Goal: Task Accomplishment & Management: Manage account settings

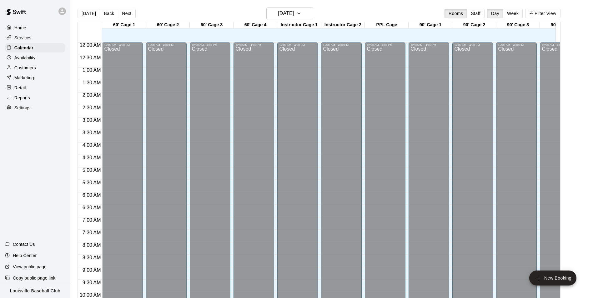
click at [24, 70] on p "Customers" at bounding box center [25, 68] width 22 height 6
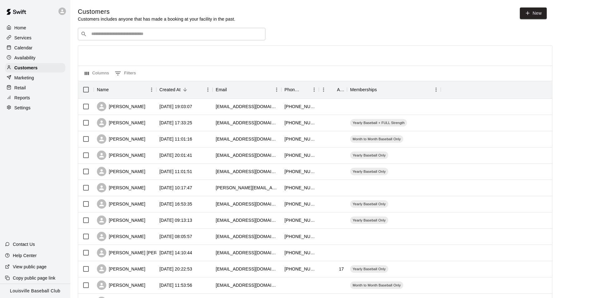
click at [221, 37] on input "Search customers by name or email" at bounding box center [175, 34] width 173 height 6
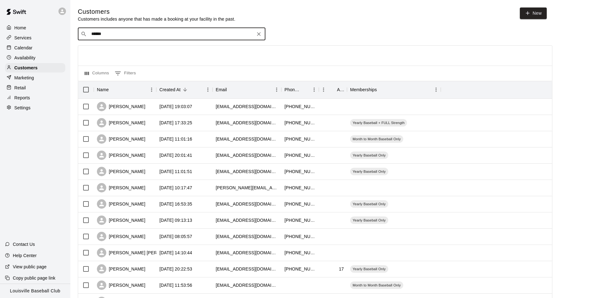
type input "******"
click at [51, 15] on div at bounding box center [35, 11] width 70 height 23
click at [62, 11] on icon at bounding box center [62, 11] width 4 height 4
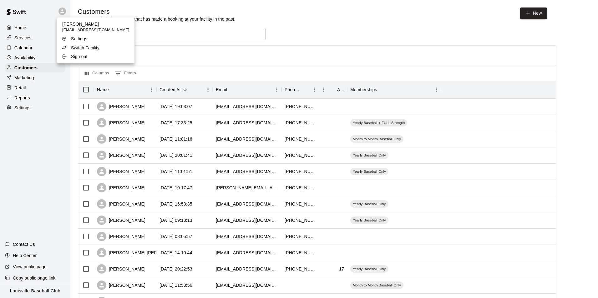
click at [95, 48] on p "Switch Facility" at bounding box center [85, 48] width 28 height 6
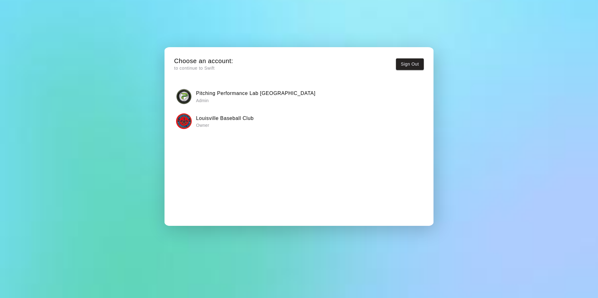
click at [221, 97] on h6 "Pitching Performance Lab [GEOGRAPHIC_DATA]" at bounding box center [255, 93] width 119 height 8
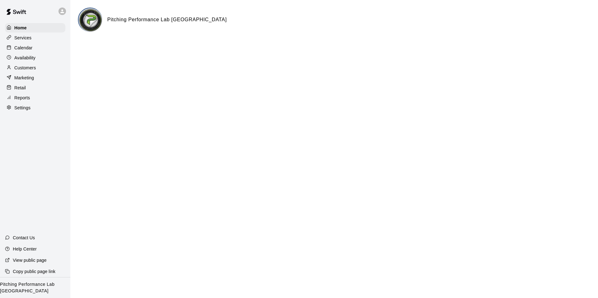
click at [41, 49] on div "Calendar" at bounding box center [35, 47] width 60 height 9
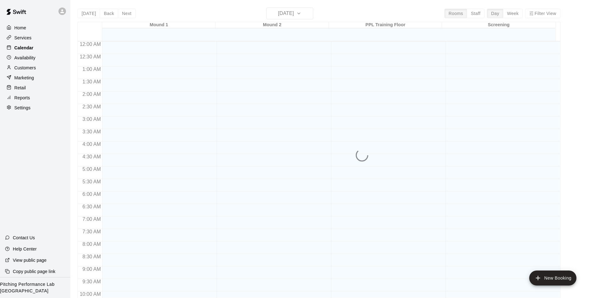
scroll to position [318, 0]
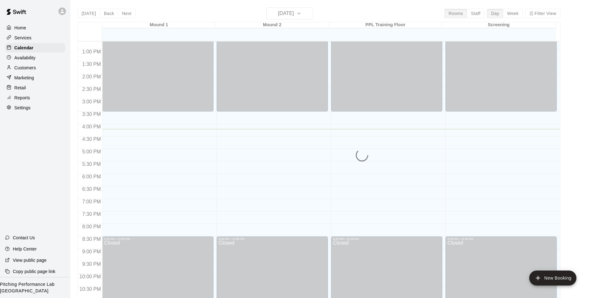
click at [41, 69] on div "Customers" at bounding box center [35, 67] width 60 height 9
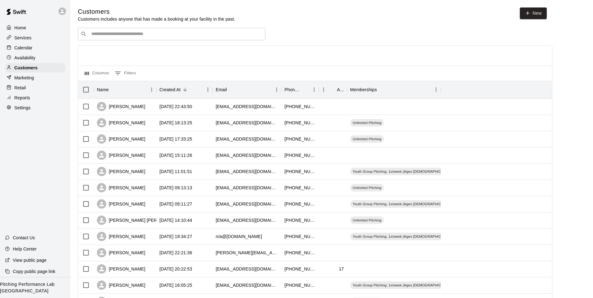
click at [149, 23] on div "Customers Customers includes anyone that has made a booking at your facility in…" at bounding box center [332, 265] width 508 height 514
click at [165, 36] on input "Search customers by name or email" at bounding box center [175, 34] width 173 height 6
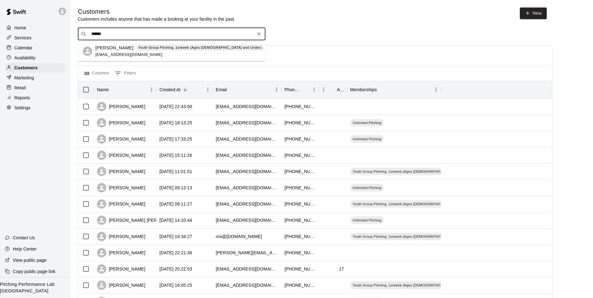
type input "******"
click at [60, 16] on div at bounding box center [63, 11] width 13 height 13
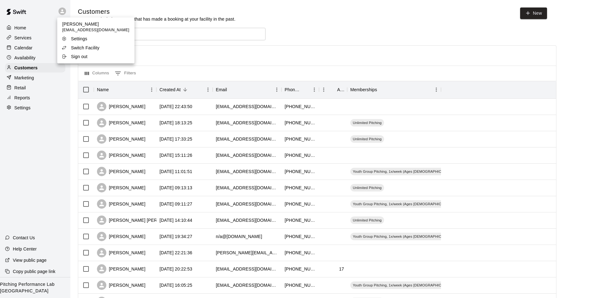
click at [100, 46] on div "Switch Facility" at bounding box center [82, 48] width 41 height 6
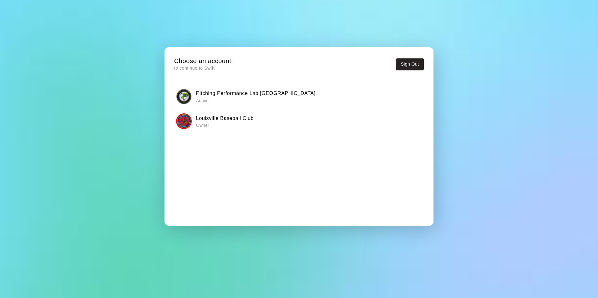
click at [211, 124] on p "Owner" at bounding box center [225, 125] width 58 height 6
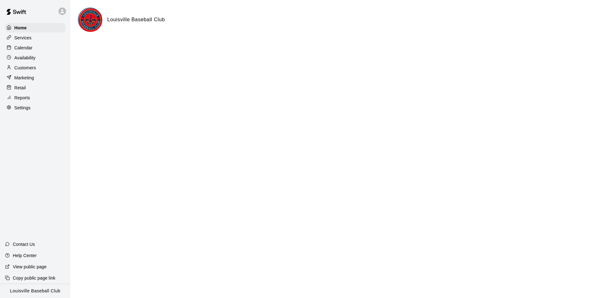
click at [32, 48] on p "Calendar" at bounding box center [23, 48] width 18 height 6
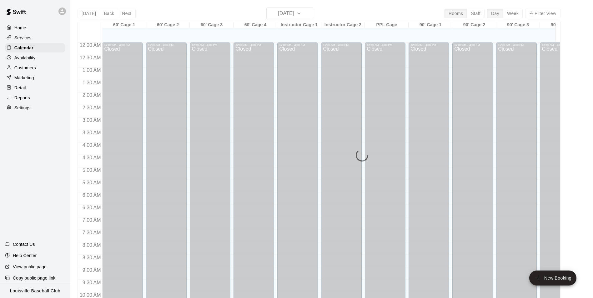
click at [40, 71] on div "Customers" at bounding box center [35, 67] width 60 height 9
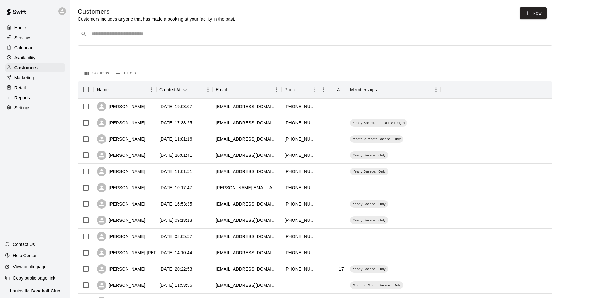
click at [62, 12] on icon at bounding box center [62, 11] width 4 height 4
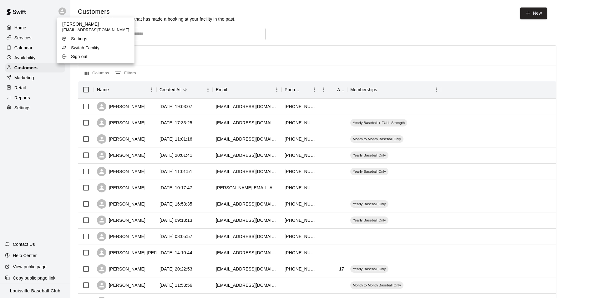
click at [142, 30] on div at bounding box center [299, 149] width 598 height 298
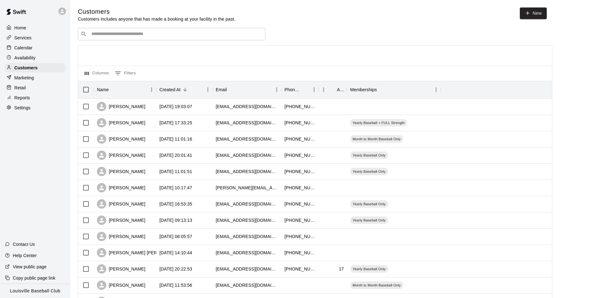
click at [144, 37] on input "Search customers by name or email" at bounding box center [175, 34] width 173 height 6
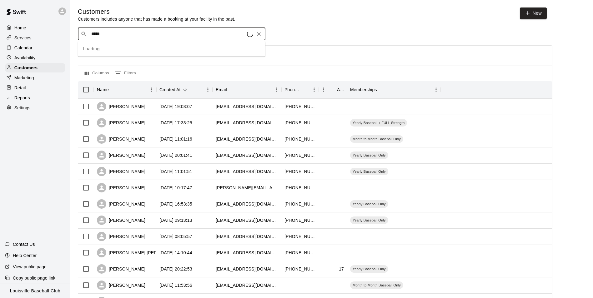
type input "******"
click at [40, 48] on div "Calendar" at bounding box center [35, 47] width 60 height 9
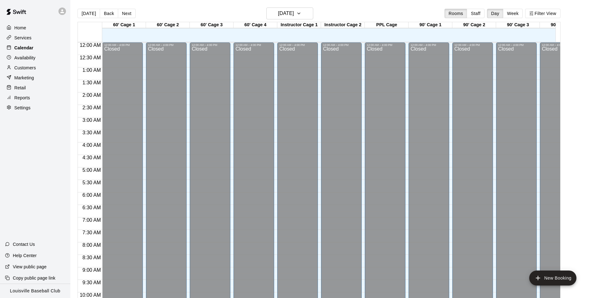
scroll to position [318, 0]
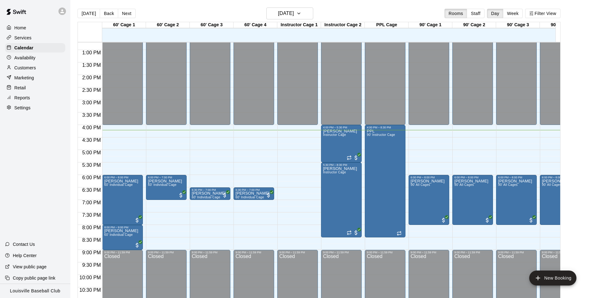
click at [46, 70] on div "Customers" at bounding box center [35, 67] width 60 height 9
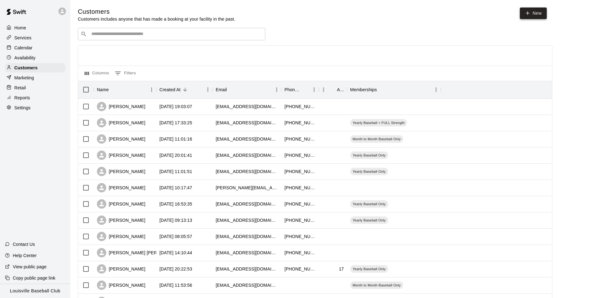
click at [527, 13] on icon at bounding box center [527, 13] width 3 height 0
select select "**"
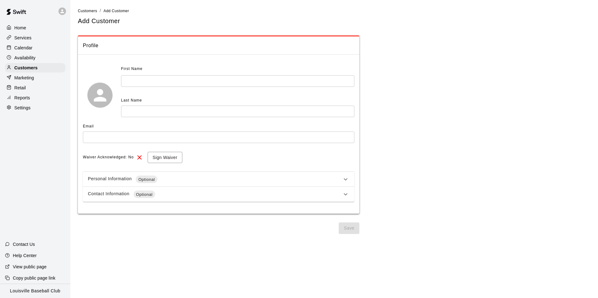
click at [174, 82] on input "text" at bounding box center [237, 81] width 233 height 12
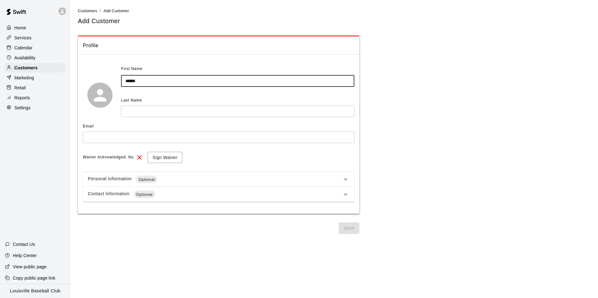
type input "******"
click at [226, 113] on input "text" at bounding box center [237, 112] width 233 height 12
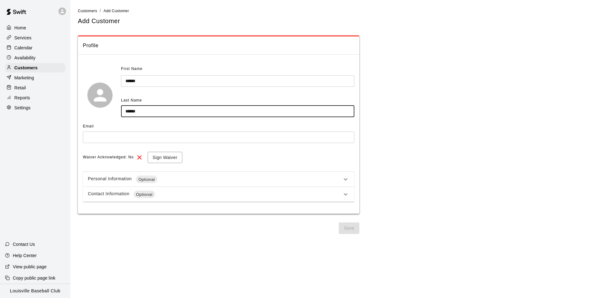
type input "******"
click at [224, 138] on input "text" at bounding box center [218, 138] width 271 height 12
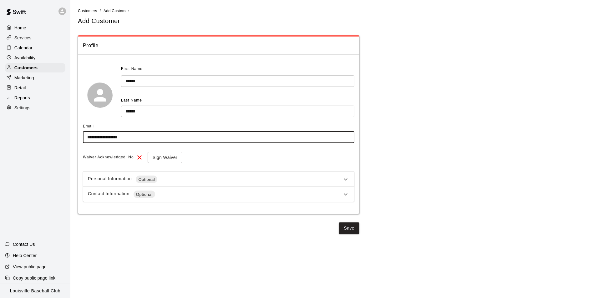
type input "**********"
click at [352, 231] on button "Save" at bounding box center [348, 229] width 21 height 12
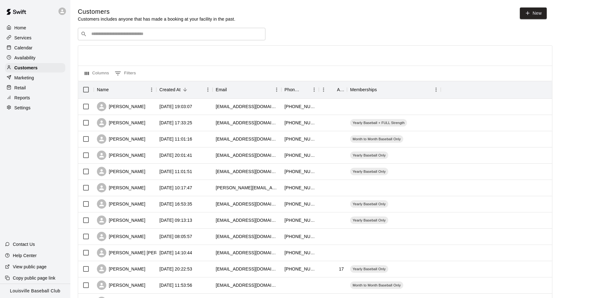
click at [208, 40] on div "​ ​" at bounding box center [172, 34] width 188 height 13
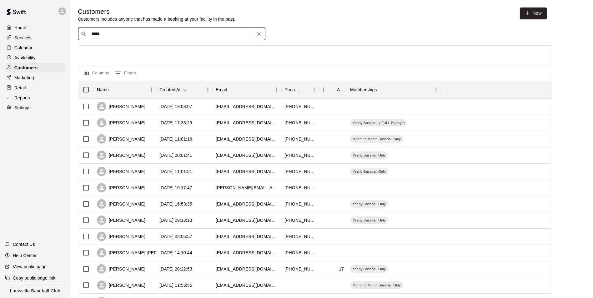
type input "******"
click at [197, 50] on div "[PERSON_NAME] [EMAIL_ADDRESS][DOMAIN_NAME]" at bounding box center [177, 51] width 165 height 13
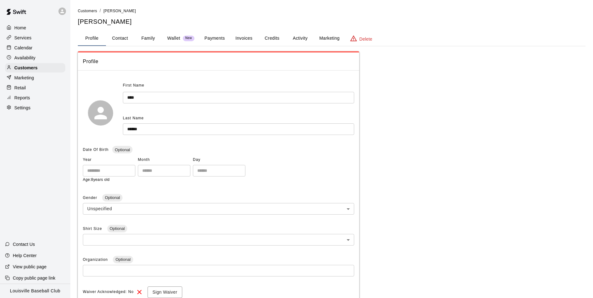
click at [118, 38] on button "Contact" at bounding box center [120, 38] width 28 height 15
select select "**"
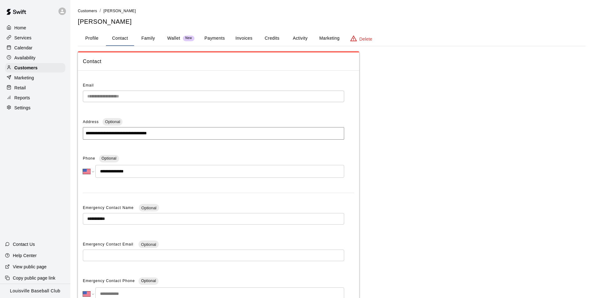
click at [146, 38] on button "Family" at bounding box center [148, 38] width 28 height 15
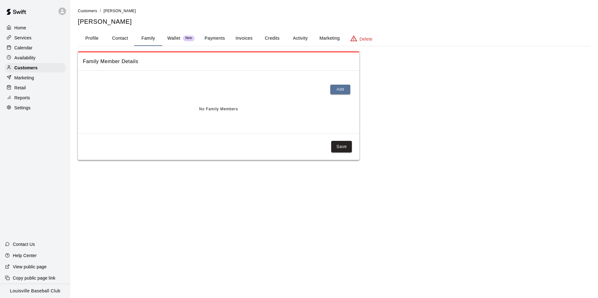
click at [94, 34] on button "Profile" at bounding box center [92, 38] width 28 height 15
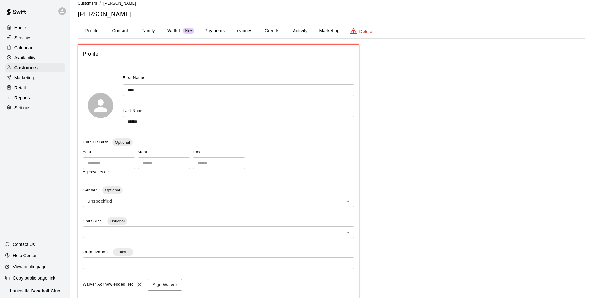
scroll to position [26, 0]
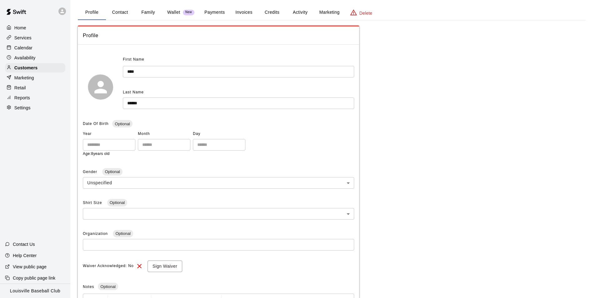
click at [50, 60] on div "Availability" at bounding box center [35, 57] width 60 height 9
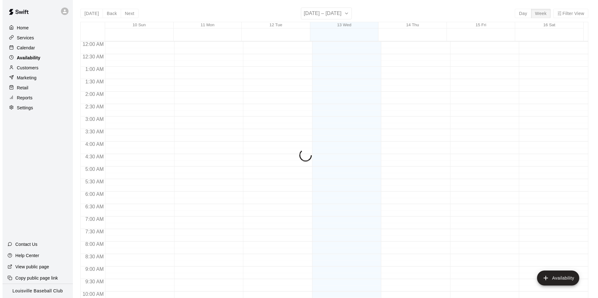
scroll to position [337, 0]
click at [44, 70] on div "Customers" at bounding box center [35, 67] width 60 height 9
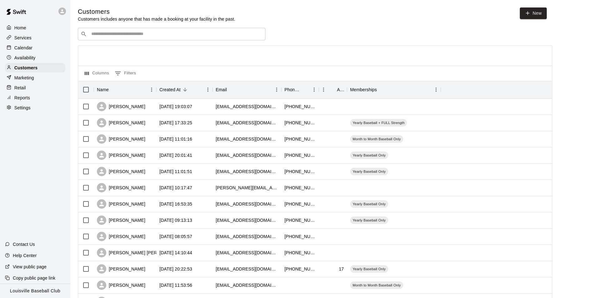
click at [148, 35] on input "Search customers by name or email" at bounding box center [175, 34] width 173 height 6
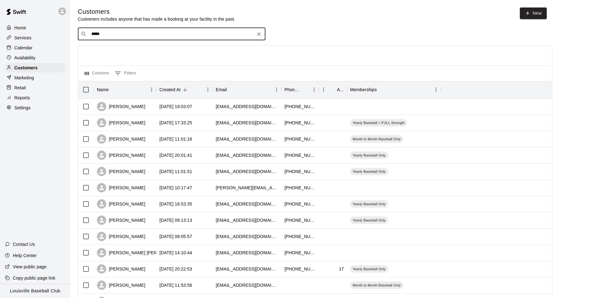
type input "******"
click at [183, 52] on div "[PERSON_NAME] [EMAIL_ADDRESS][DOMAIN_NAME]" at bounding box center [177, 51] width 165 height 13
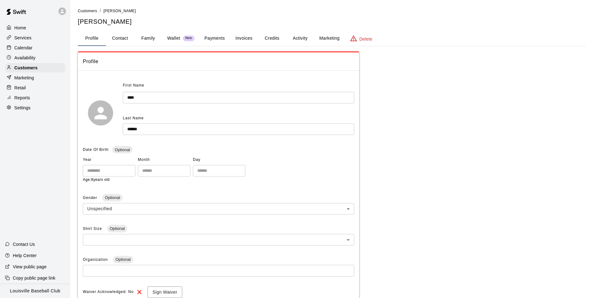
click at [148, 38] on button "Family" at bounding box center [148, 38] width 28 height 15
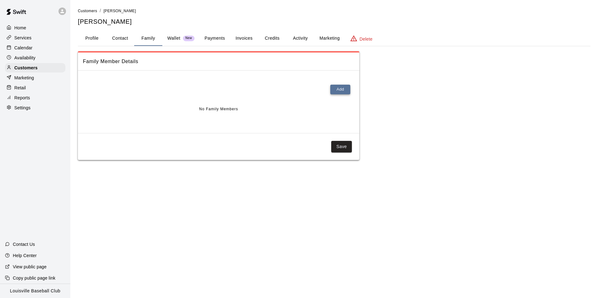
click at [340, 89] on button "Add" at bounding box center [340, 90] width 20 height 10
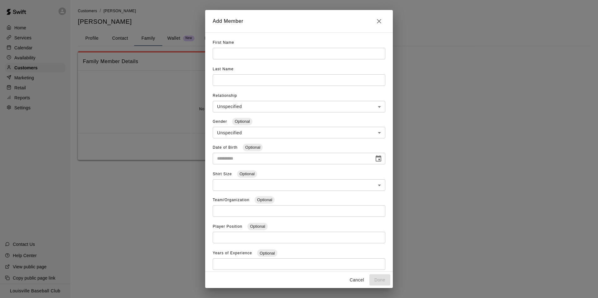
click at [283, 51] on input "text" at bounding box center [299, 54] width 173 height 12
type input "******"
click at [278, 59] on input "text" at bounding box center [299, 54] width 173 height 12
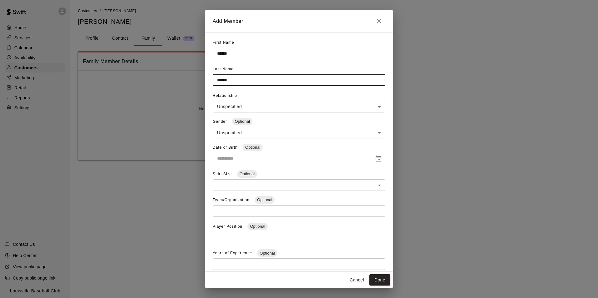
type input "******"
click at [378, 284] on button "Done" at bounding box center [379, 280] width 21 height 12
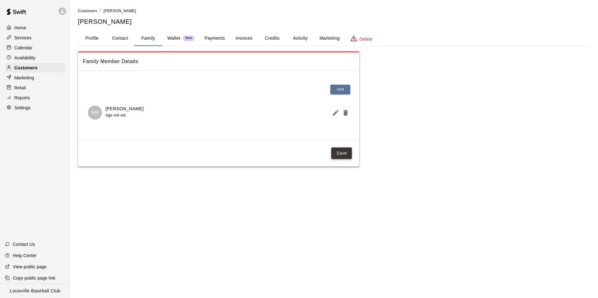
click at [340, 151] on button "Save" at bounding box center [341, 154] width 21 height 12
click at [298, 38] on button "Activity" at bounding box center [300, 38] width 28 height 15
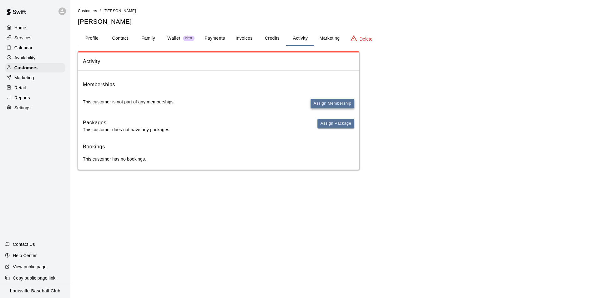
click at [339, 104] on button "Assign Membership" at bounding box center [332, 104] width 44 height 10
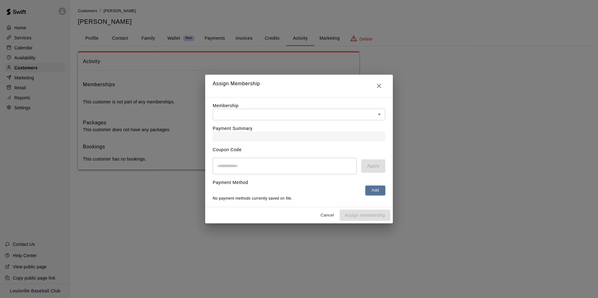
click at [314, 111] on body "Home Services Calendar Availability Customers Marketing Retail Reports Settings…" at bounding box center [299, 91] width 598 height 182
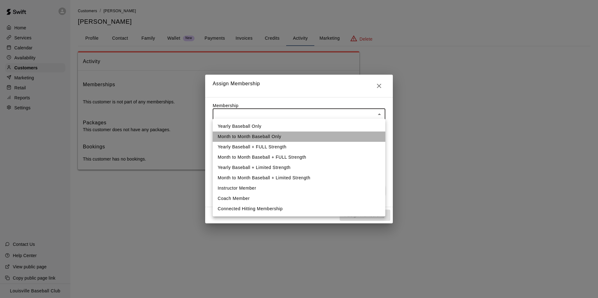
click at [280, 138] on li "Month to Month Baseball Only" at bounding box center [299, 137] width 173 height 10
type input "**********"
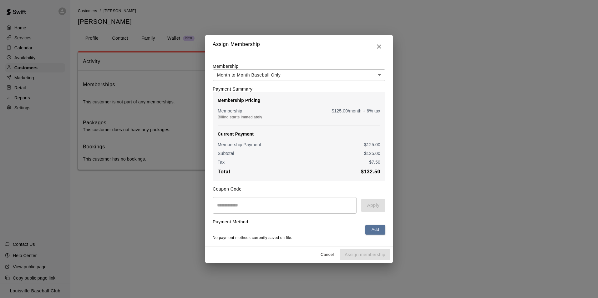
click at [335, 239] on div "Add No payment methods currently saved on file." at bounding box center [299, 233] width 173 height 16
click at [377, 230] on button "Add" at bounding box center [375, 230] width 20 height 10
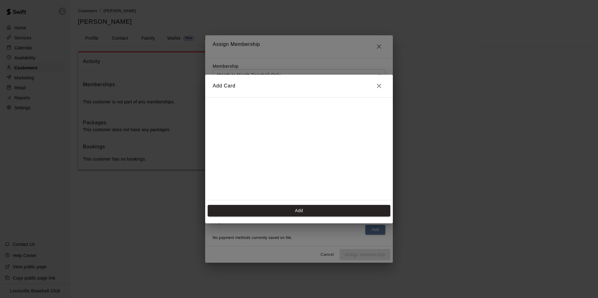
scroll to position [88, 0]
click at [315, 208] on button "Add" at bounding box center [299, 211] width 183 height 12
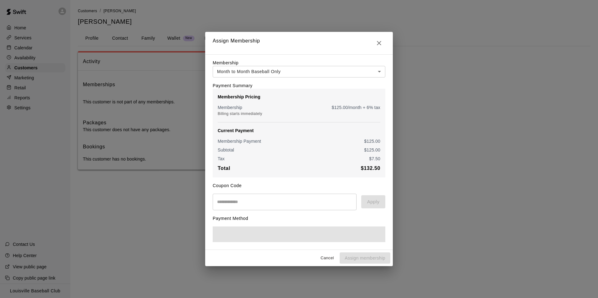
scroll to position [0, 0]
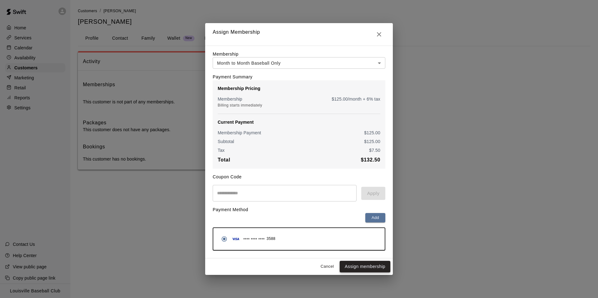
click at [371, 273] on button "Assign membership" at bounding box center [364, 267] width 51 height 12
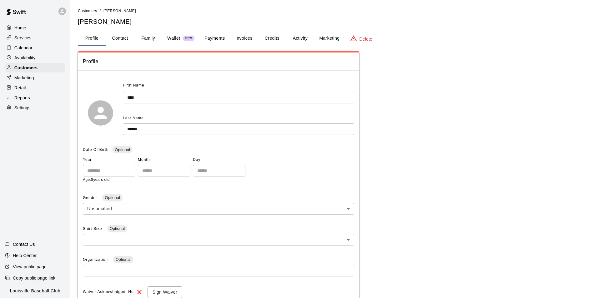
click at [301, 40] on button "Activity" at bounding box center [300, 38] width 28 height 15
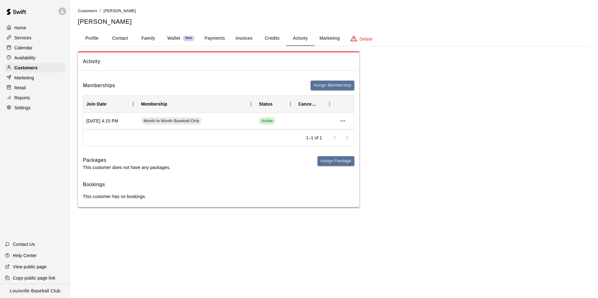
click at [39, 49] on div "Calendar" at bounding box center [35, 47] width 60 height 9
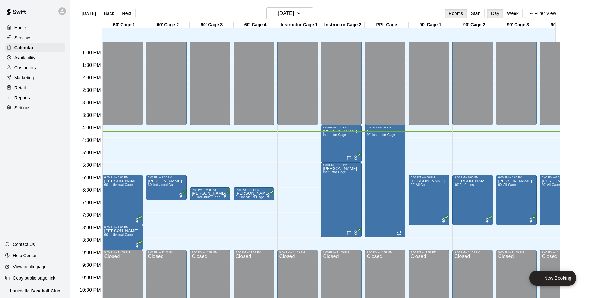
click at [58, 7] on div at bounding box center [63, 11] width 13 height 13
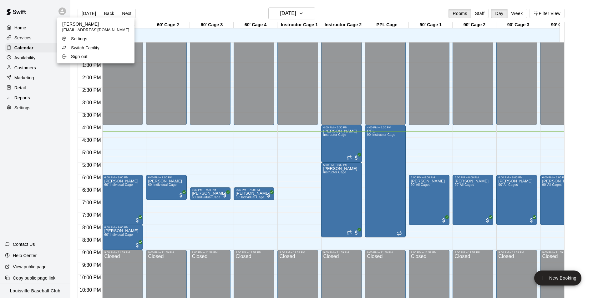
click at [93, 49] on p "Switch Facility" at bounding box center [85, 48] width 28 height 6
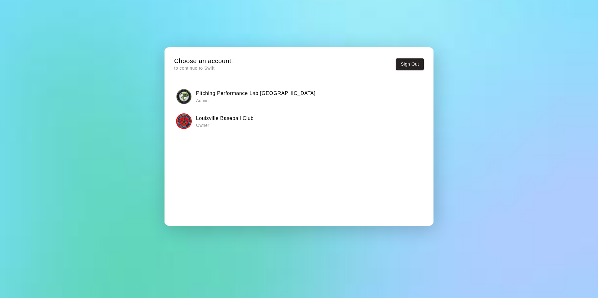
click at [188, 95] on img "button" at bounding box center [184, 97] width 16 height 16
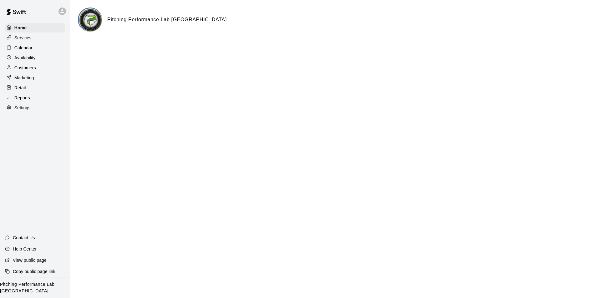
click at [40, 68] on div "Customers" at bounding box center [35, 67] width 60 height 9
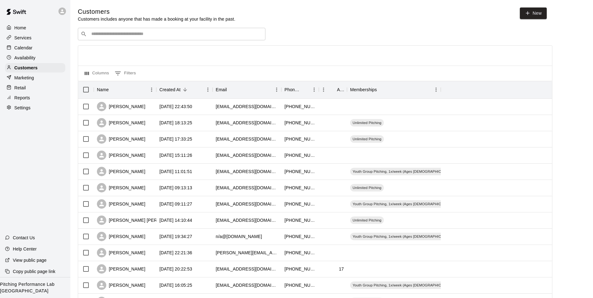
click at [62, 11] on icon at bounding box center [62, 11] width 4 height 4
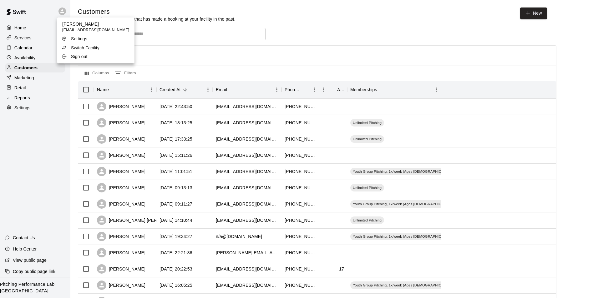
click at [103, 48] on li "Switch Facility" at bounding box center [95, 47] width 77 height 9
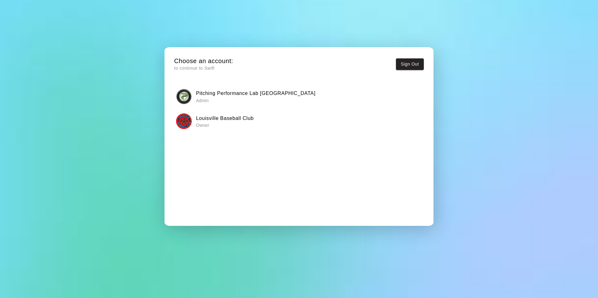
click at [207, 125] on p "Owner" at bounding box center [225, 125] width 58 height 6
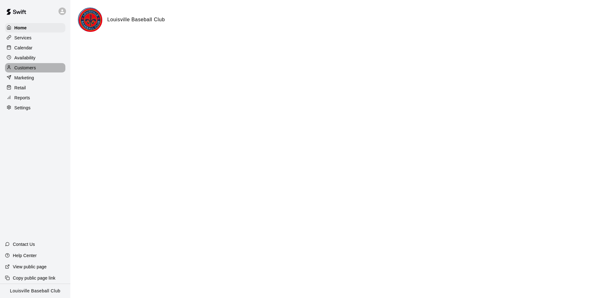
click at [33, 66] on p "Customers" at bounding box center [25, 68] width 22 height 6
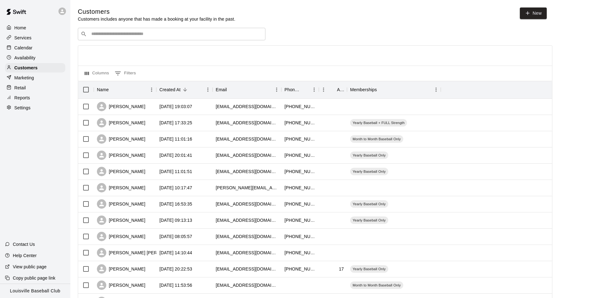
click at [178, 34] on input "Search customers by name or email" at bounding box center [175, 34] width 173 height 6
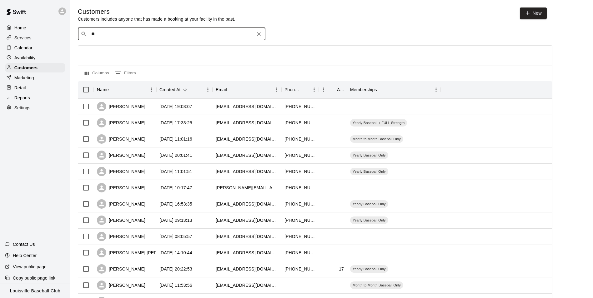
type input "***"
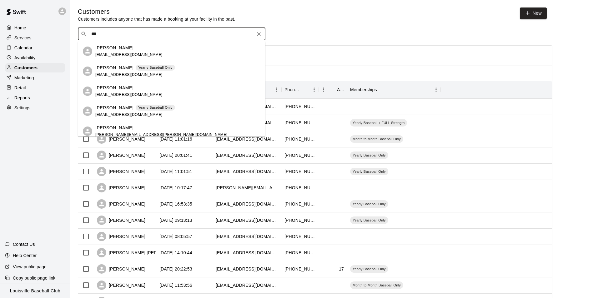
click at [200, 72] on div "Drew Graeter Yearly Baseball Only drew@graeterwealth.com" at bounding box center [177, 71] width 165 height 13
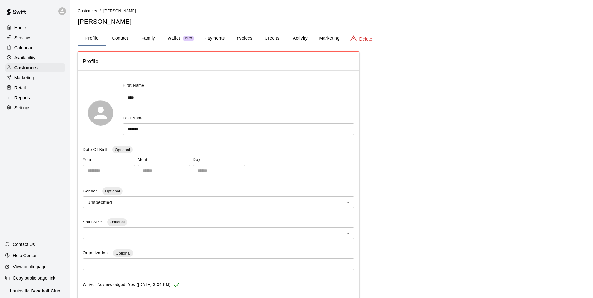
click at [37, 41] on div "Services" at bounding box center [35, 37] width 60 height 9
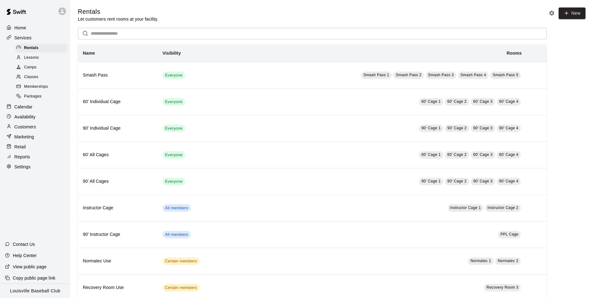
click at [40, 109] on div "Calendar" at bounding box center [35, 106] width 60 height 9
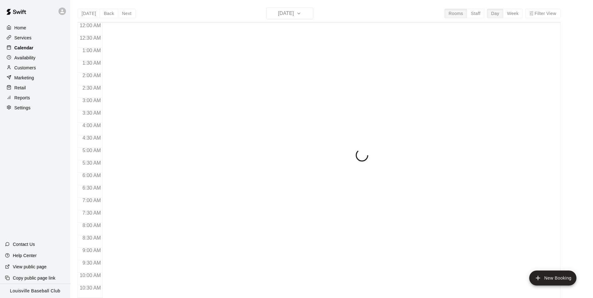
scroll to position [318, 0]
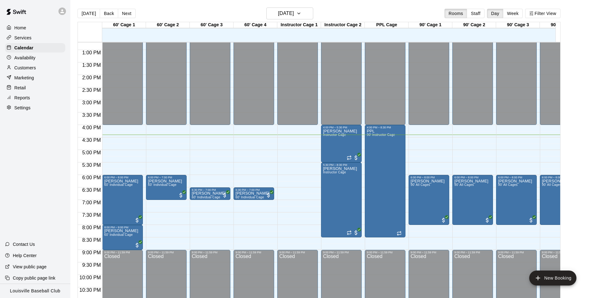
click at [40, 67] on div "Customers" at bounding box center [35, 67] width 60 height 9
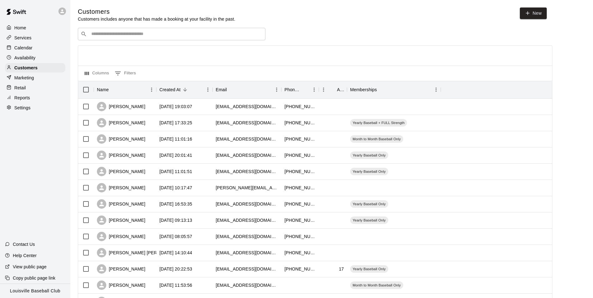
click at [155, 33] on input "Search customers by name or email" at bounding box center [175, 34] width 173 height 6
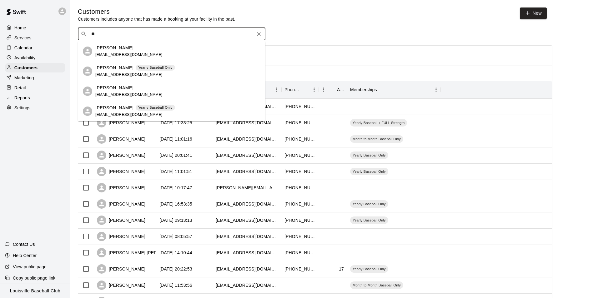
type input "*"
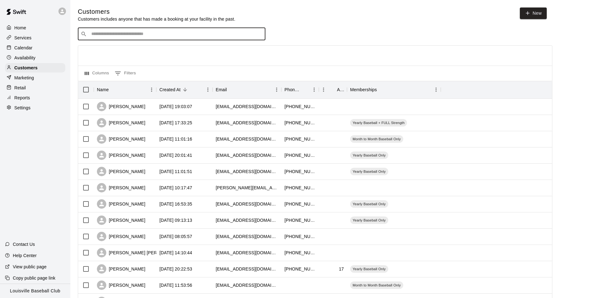
click at [43, 50] on div "Calendar" at bounding box center [35, 47] width 60 height 9
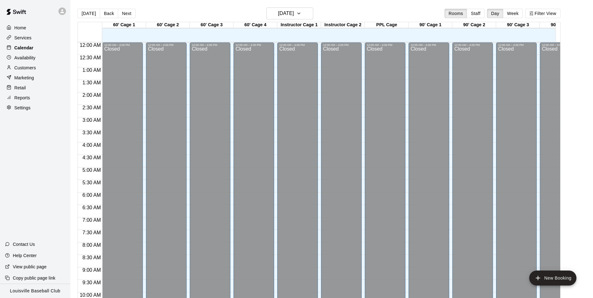
scroll to position [318, 0]
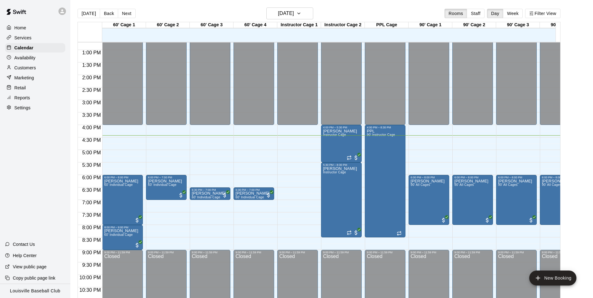
click at [34, 75] on div "Marketing" at bounding box center [35, 77] width 60 height 9
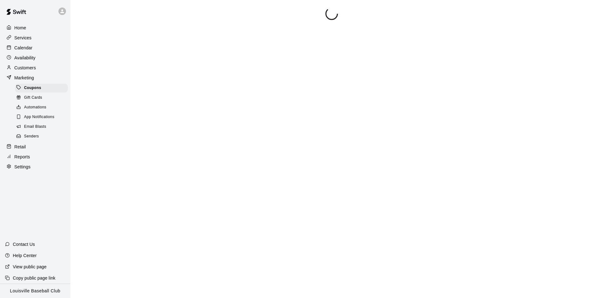
click at [47, 70] on div "Customers" at bounding box center [35, 67] width 60 height 9
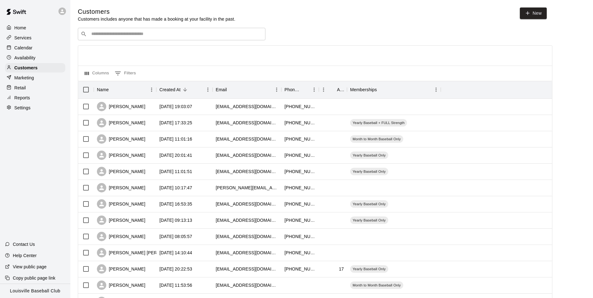
click at [142, 33] on input "Search customers by name or email" at bounding box center [175, 34] width 173 height 6
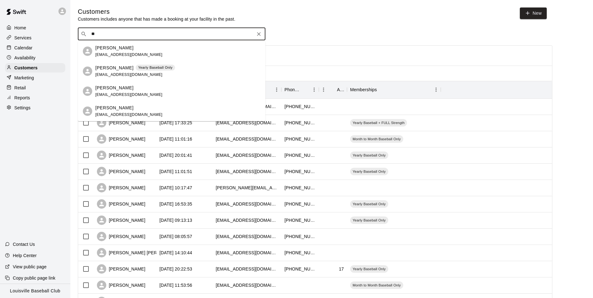
type input "*"
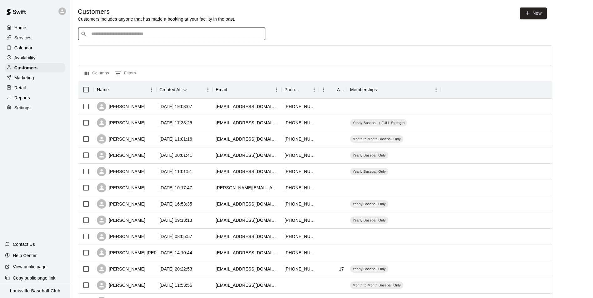
click at [42, 50] on div "Calendar" at bounding box center [35, 47] width 60 height 9
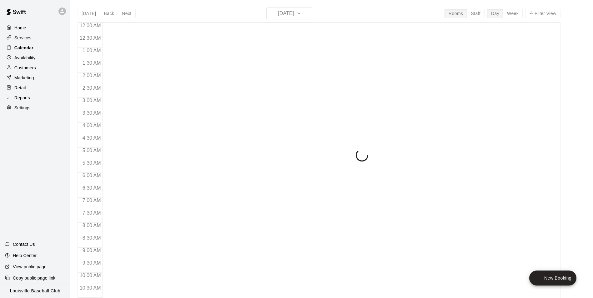
scroll to position [318, 0]
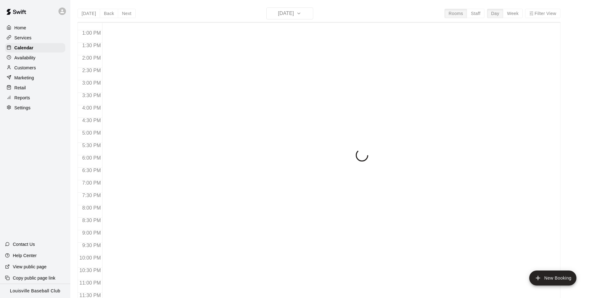
click at [44, 69] on div "Customers" at bounding box center [35, 67] width 60 height 9
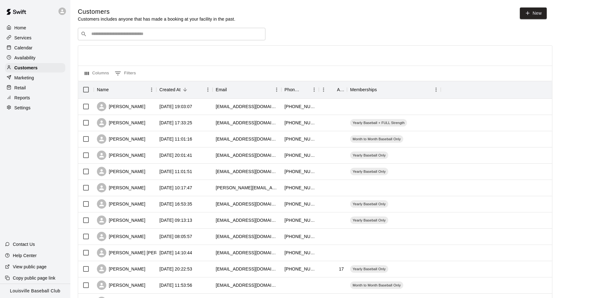
click at [143, 48] on div at bounding box center [315, 56] width 474 height 20
click at [186, 37] on input "Search customers by name or email" at bounding box center [175, 34] width 173 height 6
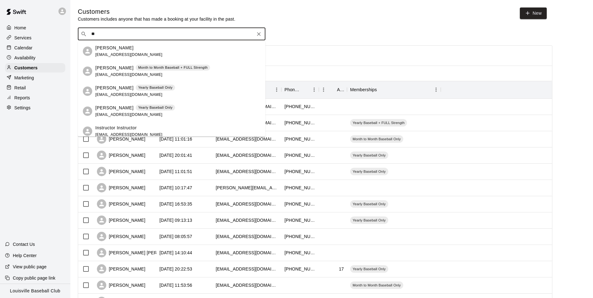
type input "*"
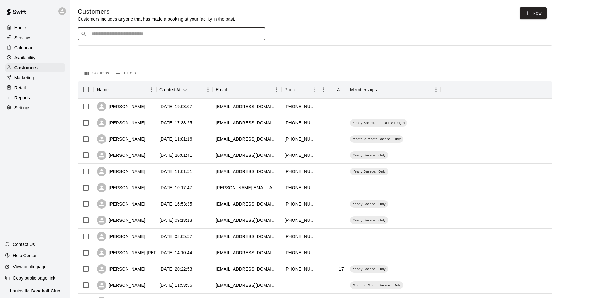
click at [21, 49] on p "Calendar" at bounding box center [23, 48] width 18 height 6
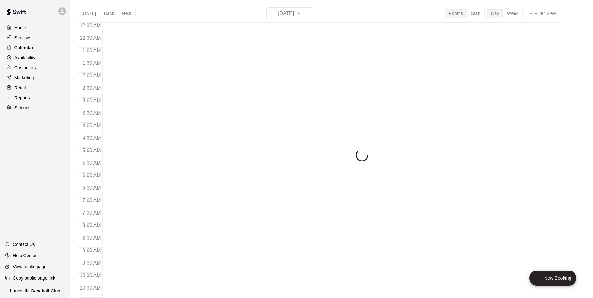
scroll to position [318, 0]
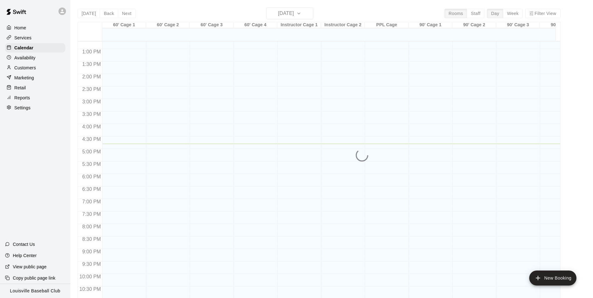
click at [17, 68] on p "Customers" at bounding box center [25, 68] width 22 height 6
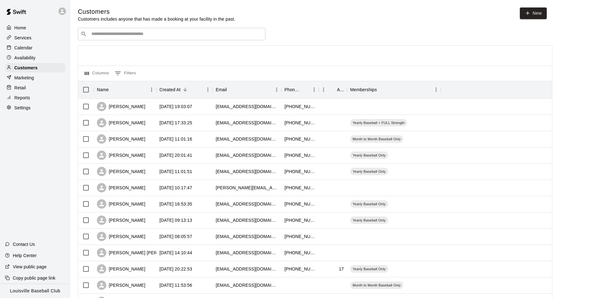
click at [105, 37] on input "Search customers by name or email" at bounding box center [175, 34] width 173 height 6
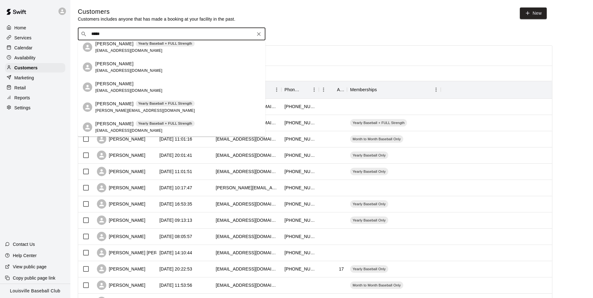
scroll to position [85, 0]
type input "******"
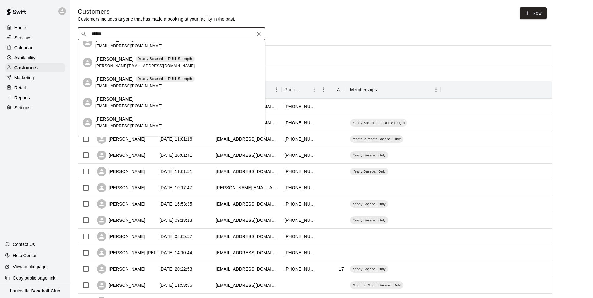
scroll to position [49, 0]
click at [103, 60] on p "Michael Hayden" at bounding box center [114, 59] width 38 height 7
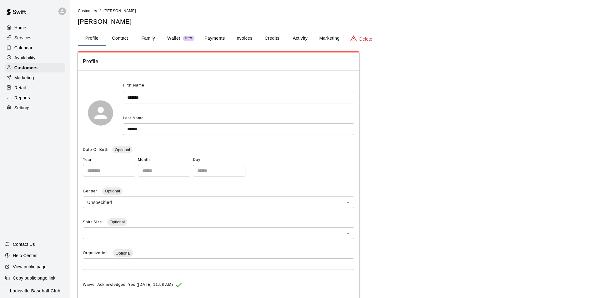
click at [148, 39] on button "Family" at bounding box center [148, 38] width 28 height 15
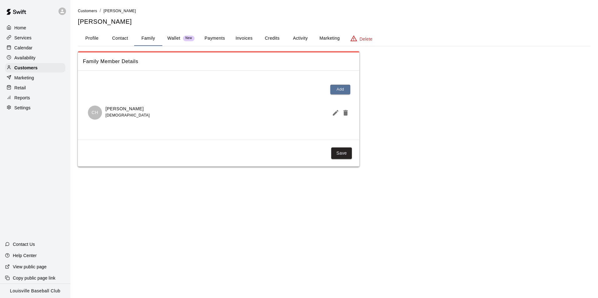
click at [23, 46] on p "Calendar" at bounding box center [23, 48] width 18 height 6
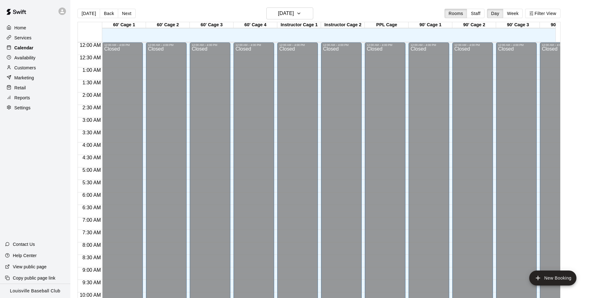
scroll to position [318, 0]
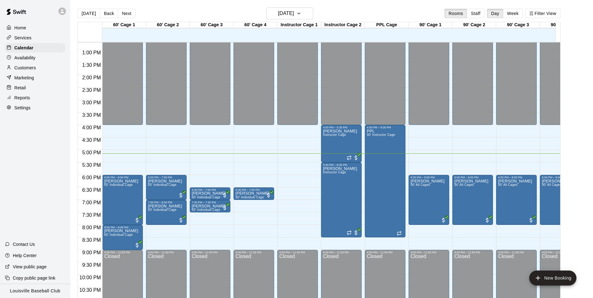
click at [37, 70] on div "Customers" at bounding box center [35, 67] width 60 height 9
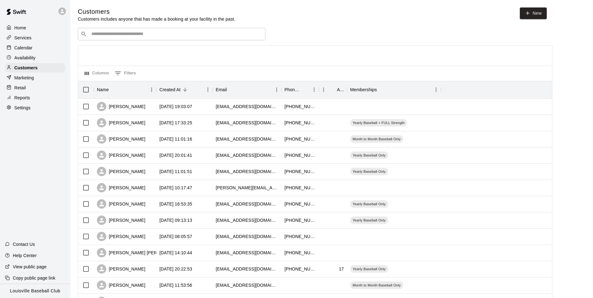
click at [180, 36] on input "Search customers by name or email" at bounding box center [175, 34] width 173 height 6
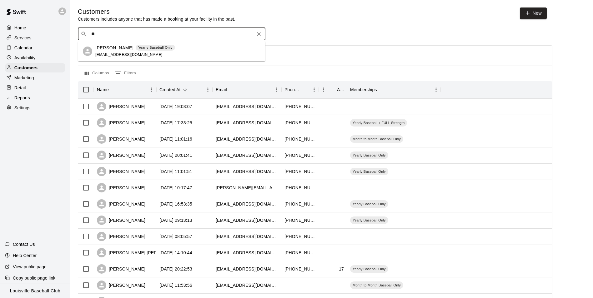
type input "*"
click at [41, 47] on div "Calendar" at bounding box center [35, 47] width 60 height 9
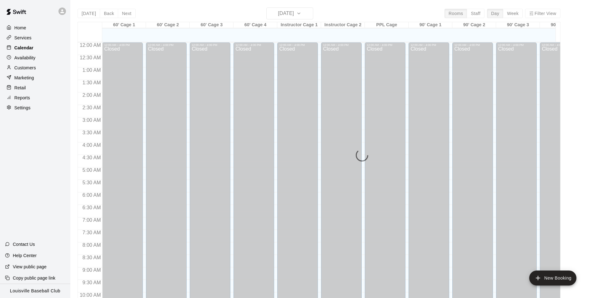
scroll to position [318, 0]
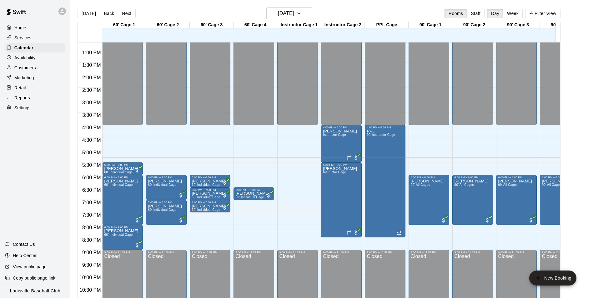
click at [36, 73] on div "Customers" at bounding box center [35, 67] width 60 height 9
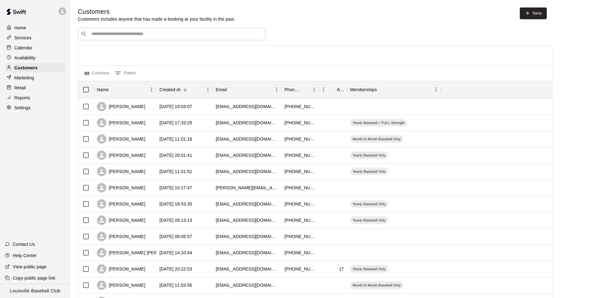
click at [175, 36] on input "Search customers by name or email" at bounding box center [175, 34] width 173 height 6
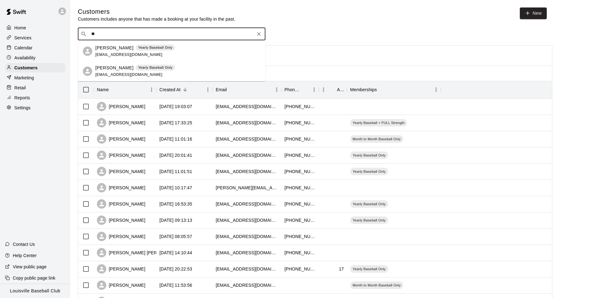
type input "*"
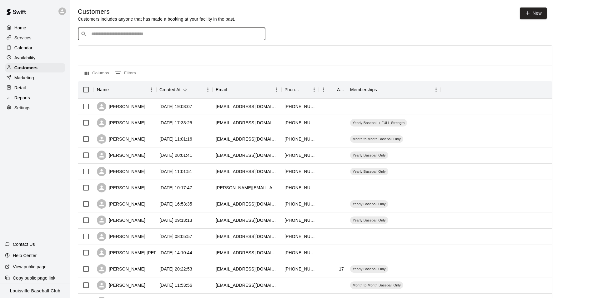
click at [21, 50] on p "Calendar" at bounding box center [23, 48] width 18 height 6
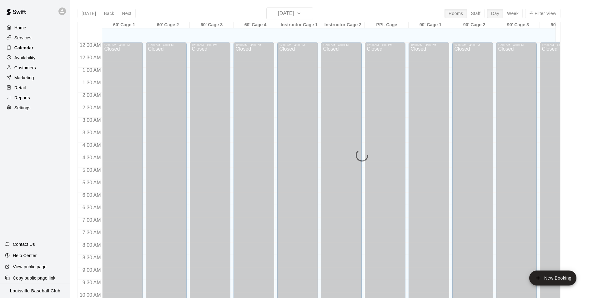
scroll to position [318, 0]
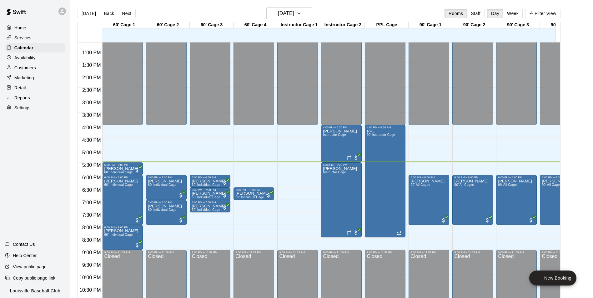
click at [45, 73] on div "Customers" at bounding box center [35, 67] width 60 height 9
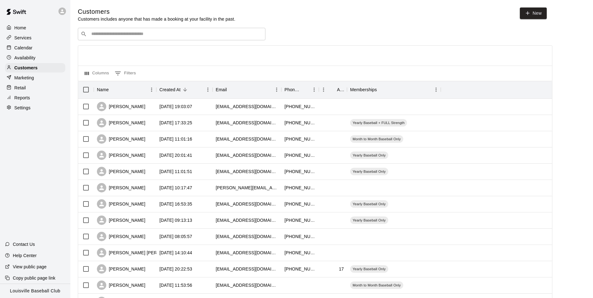
click at [208, 40] on div "​ ​" at bounding box center [172, 34] width 188 height 13
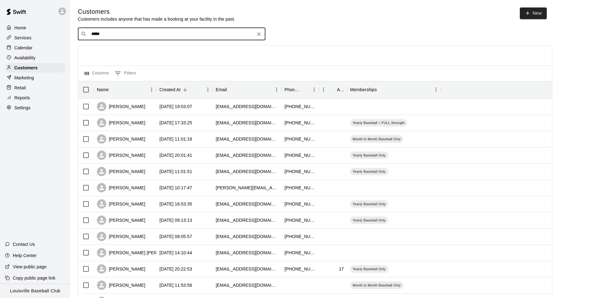
type input "******"
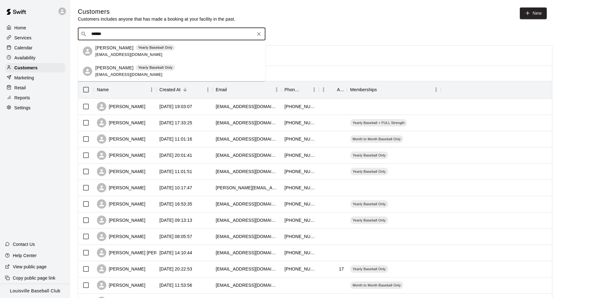
click at [177, 76] on div "Carsen Becker Yearly Baseball Only smsl98@aol.com" at bounding box center [177, 71] width 165 height 13
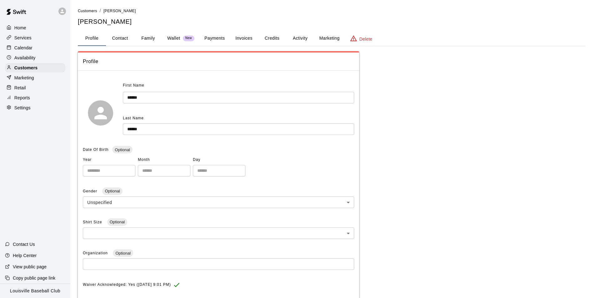
click at [40, 51] on div "Calendar" at bounding box center [35, 47] width 60 height 9
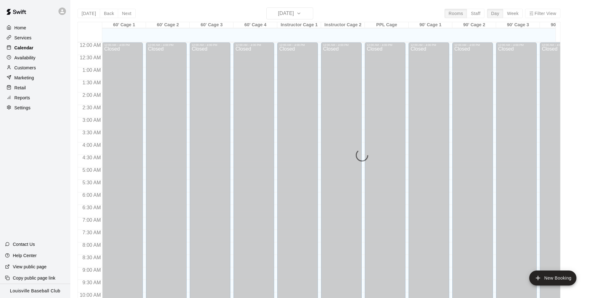
scroll to position [318, 0]
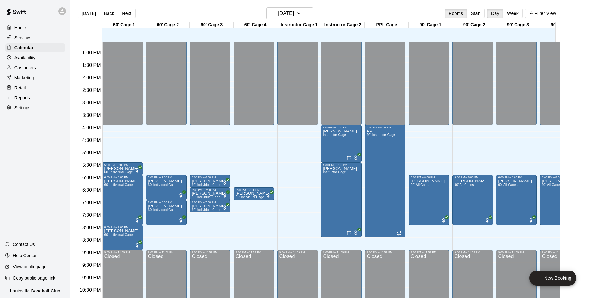
click at [19, 69] on p "Customers" at bounding box center [25, 68] width 22 height 6
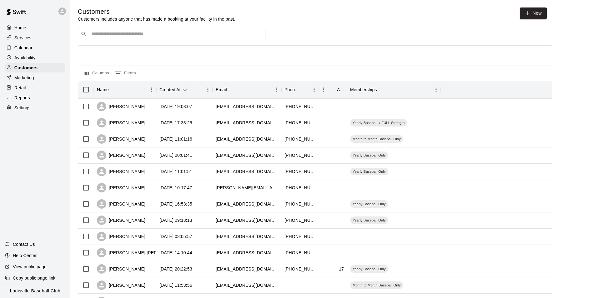
click at [107, 33] on input "Search customers by name or email" at bounding box center [175, 34] width 173 height 6
type input "*"
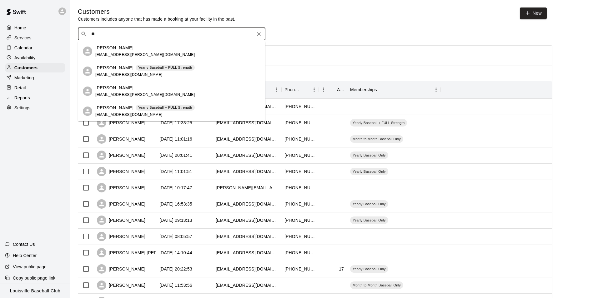
type input "*"
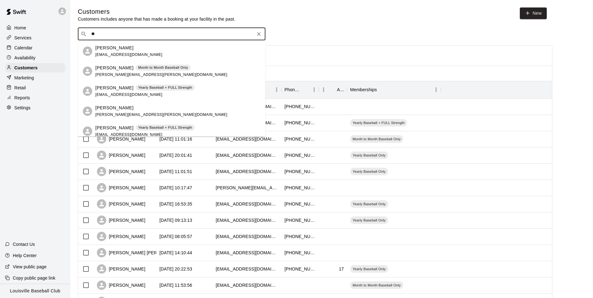
type input "*"
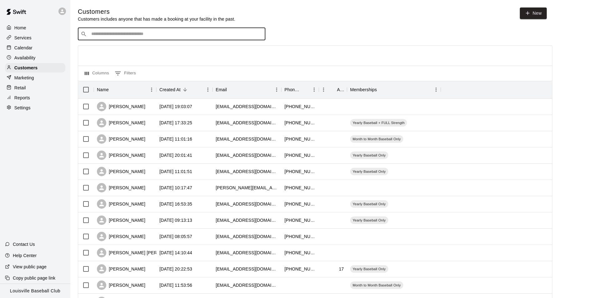
click at [33, 55] on div "Availability" at bounding box center [35, 57] width 60 height 9
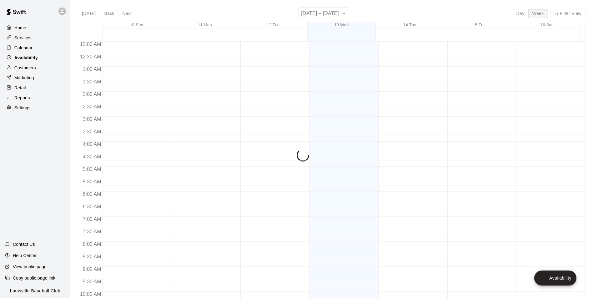
scroll to position [337, 0]
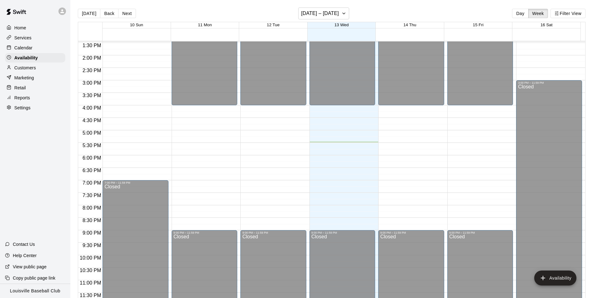
click at [43, 44] on div "Calendar" at bounding box center [35, 47] width 60 height 9
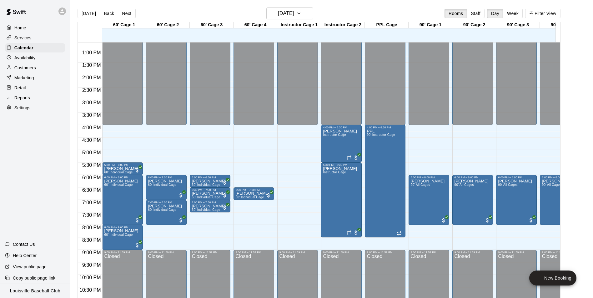
click at [19, 68] on p "Customers" at bounding box center [25, 68] width 22 height 6
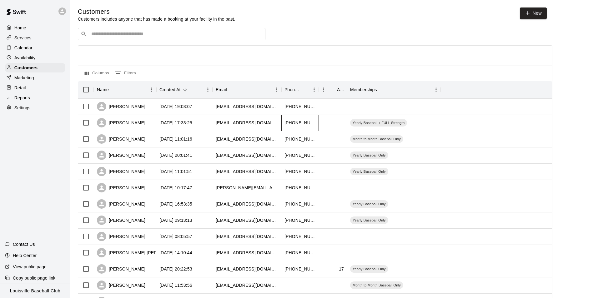
click at [283, 127] on div "[PHONE_NUMBER]" at bounding box center [300, 123] width 38 height 16
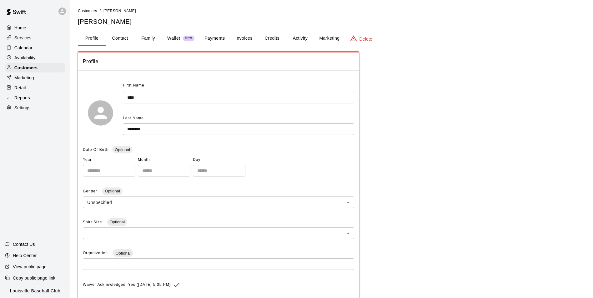
click at [213, 38] on button "Payments" at bounding box center [214, 38] width 30 height 15
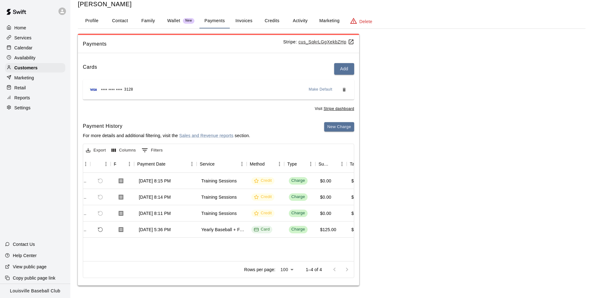
scroll to position [0, 21]
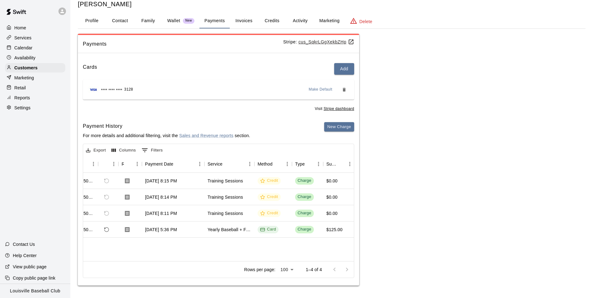
click at [14, 51] on div at bounding box center [11, 48] width 8 height 6
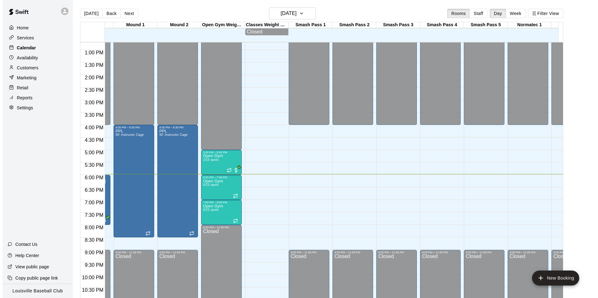
scroll to position [0, 431]
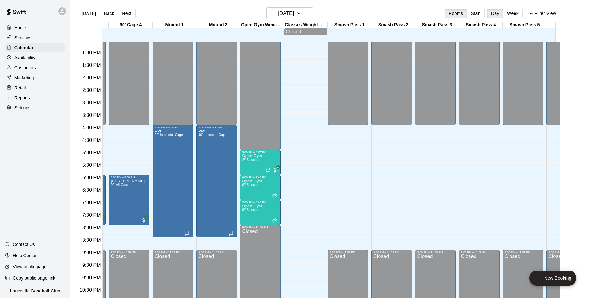
click at [260, 163] on div "Open Gym 2/15 spots" at bounding box center [252, 303] width 20 height 298
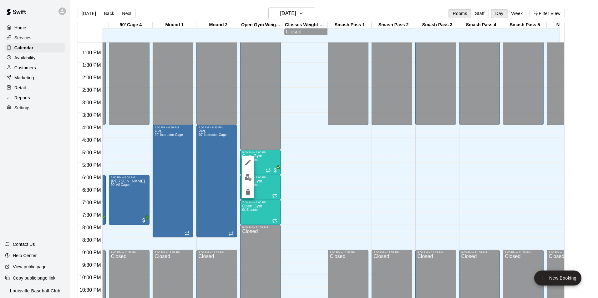
click at [246, 178] on img "edit" at bounding box center [247, 177] width 7 height 7
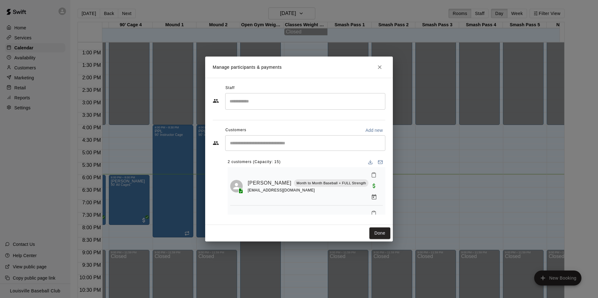
scroll to position [13, 0]
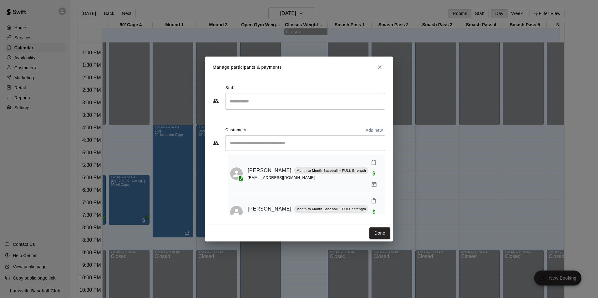
click at [302, 144] on input "Start typing to search customers..." at bounding box center [305, 143] width 154 height 6
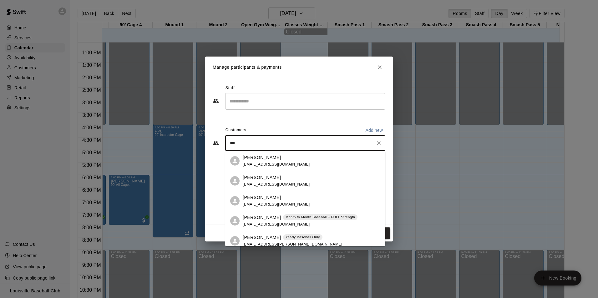
type input "****"
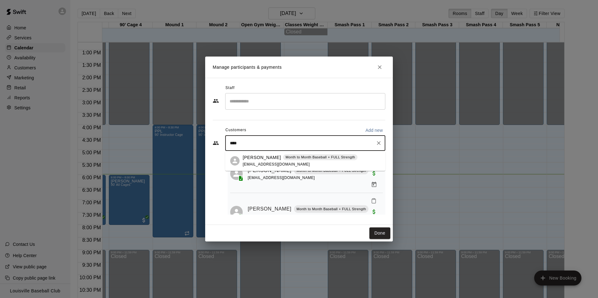
click at [315, 161] on div "Lukas Emdee Month to Month Baseball + FULL Strength zachemdee@yahoo.com" at bounding box center [300, 160] width 115 height 13
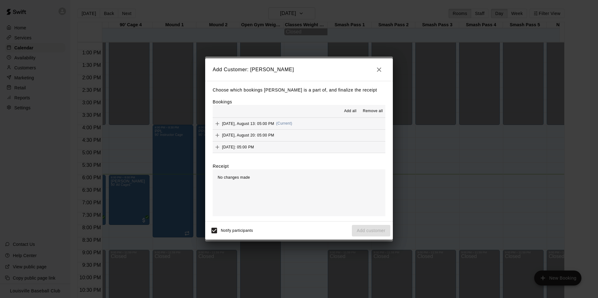
click at [303, 123] on button "Wednesday, August 13: 05:00 PM (Current)" at bounding box center [299, 124] width 173 height 12
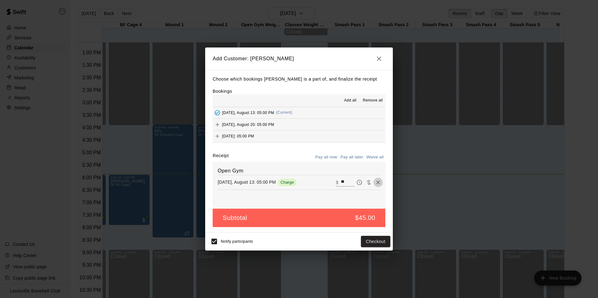
click at [375, 183] on icon "Remove" at bounding box center [378, 182] width 6 height 6
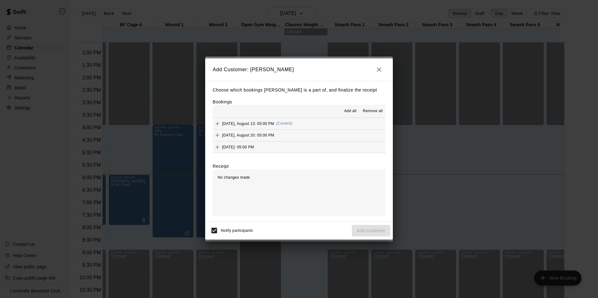
click at [359, 179] on div "No changes made" at bounding box center [299, 192] width 173 height 47
click at [239, 182] on div "No changes made" at bounding box center [299, 192] width 173 height 47
click at [272, 128] on div "Wednesday, August 13: 05:00 PM (Current)" at bounding box center [252, 123] width 79 height 9
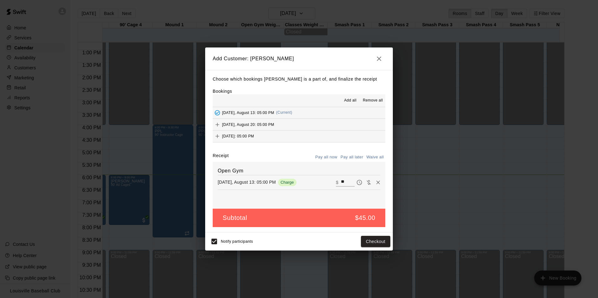
click at [343, 183] on input "**" at bounding box center [348, 182] width 14 height 8
type input "*"
click at [376, 52] on h2 "Add Customer: Lukas Emdee" at bounding box center [299, 59] width 188 height 23
click at [379, 58] on icon "button" at bounding box center [379, 59] width 4 height 4
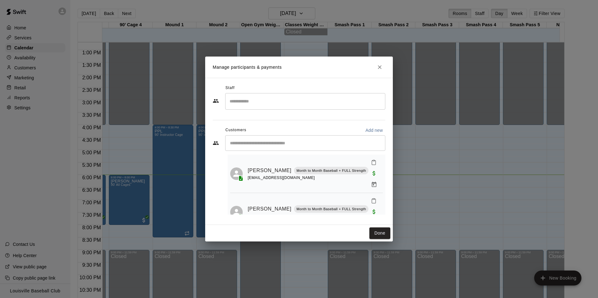
click at [382, 71] on button "Close" at bounding box center [379, 67] width 11 height 11
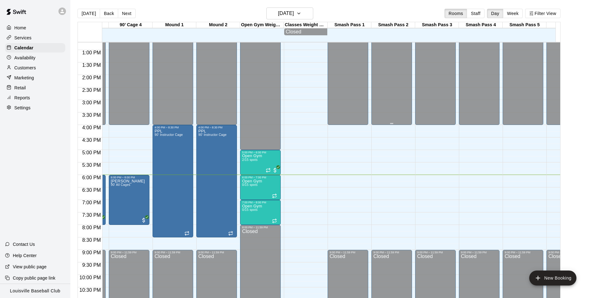
click at [257, 168] on div "Open Gym 2/15 spots" at bounding box center [252, 303] width 20 height 298
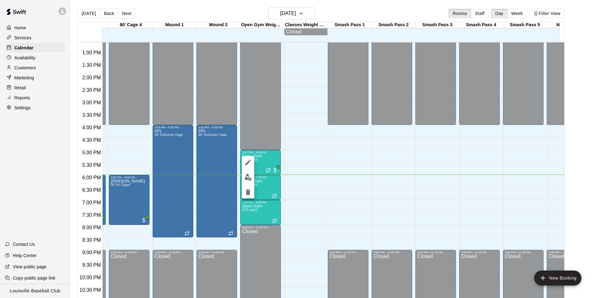
click at [245, 177] on img "edit" at bounding box center [247, 177] width 7 height 7
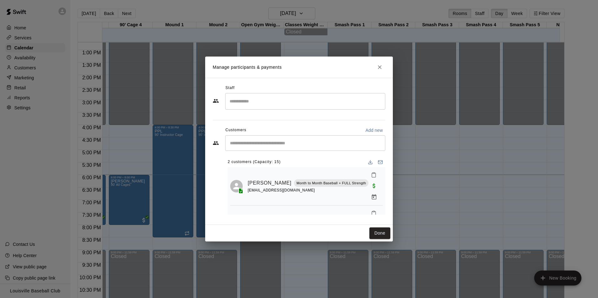
click at [256, 146] on input "Start typing to search customers..." at bounding box center [305, 143] width 154 height 6
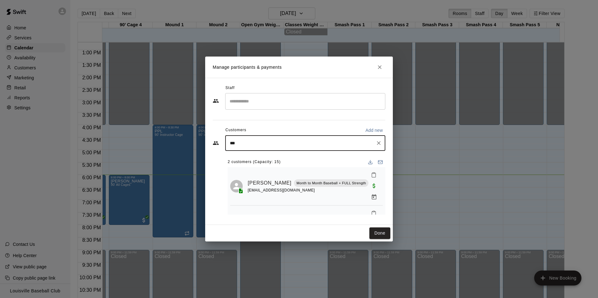
type input "****"
click at [290, 162] on div "Lukas Emdee Month to Month Baseball + FULL Strength zachemdee@yahoo.com" at bounding box center [300, 160] width 115 height 13
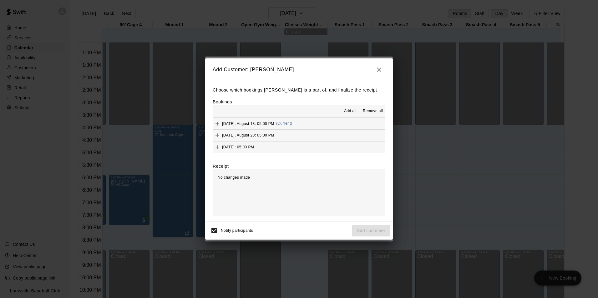
click at [378, 66] on icon "button" at bounding box center [379, 70] width 8 height 8
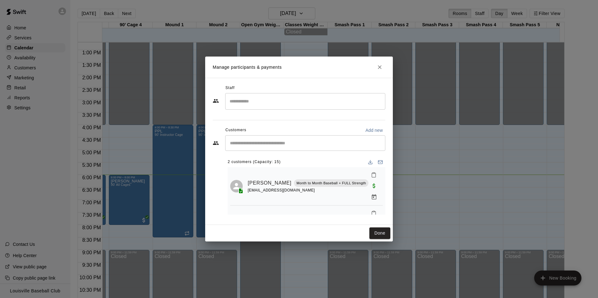
click at [309, 150] on div "​" at bounding box center [305, 143] width 160 height 16
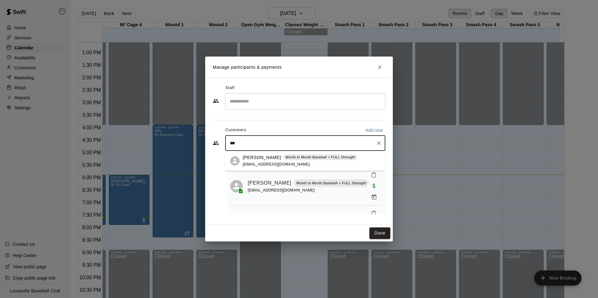
type input "****"
click at [326, 158] on p "Month to Month Baseball + FULL Strength" at bounding box center [320, 157] width 70 height 5
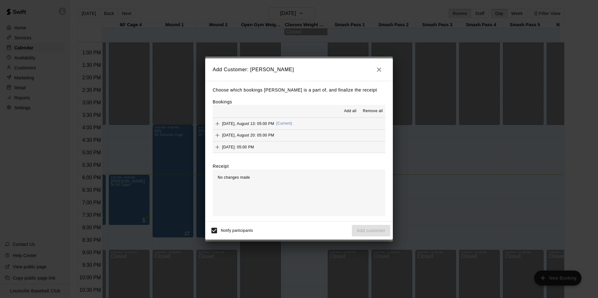
click at [308, 126] on button "Wednesday, August 13: 05:00 PM (Current)" at bounding box center [299, 124] width 173 height 12
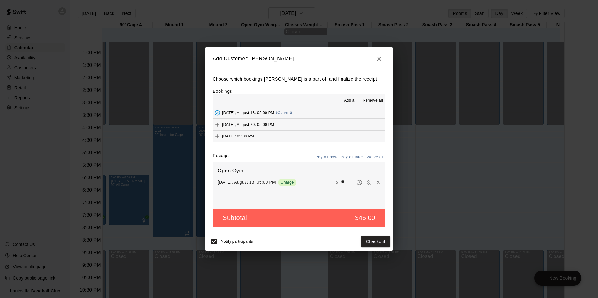
click at [345, 183] on input "**" at bounding box center [348, 182] width 14 height 8
type input "*"
click at [374, 244] on button "Add customer" at bounding box center [371, 242] width 38 height 12
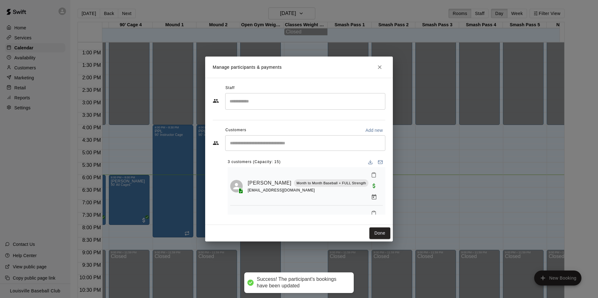
click at [379, 67] on icon "Close" at bounding box center [380, 67] width 4 height 4
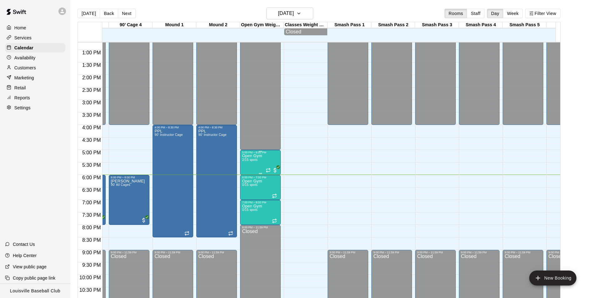
click at [256, 164] on div "Open Gym 2/15 spots" at bounding box center [252, 303] width 20 height 298
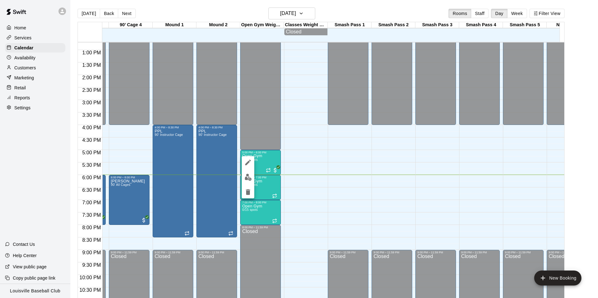
click at [248, 178] on img "edit" at bounding box center [247, 177] width 7 height 7
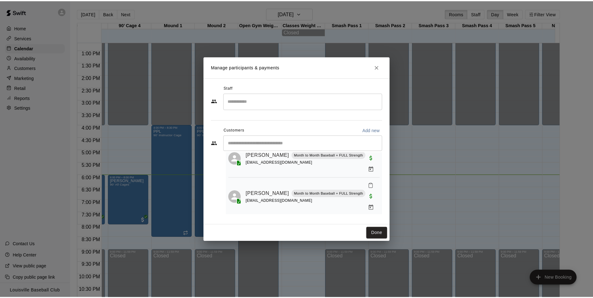
scroll to position [41, 0]
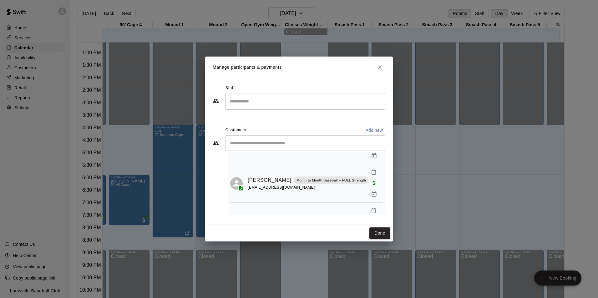
click at [381, 68] on icon "Close" at bounding box center [379, 67] width 6 height 6
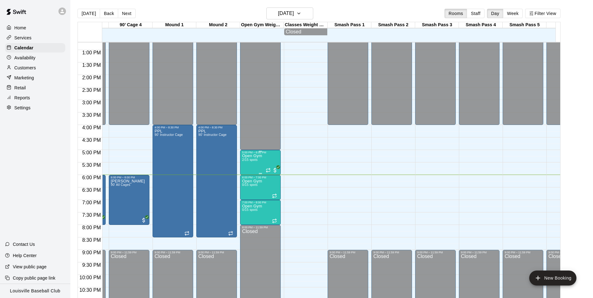
click at [258, 156] on p "Open Gym" at bounding box center [252, 156] width 20 height 0
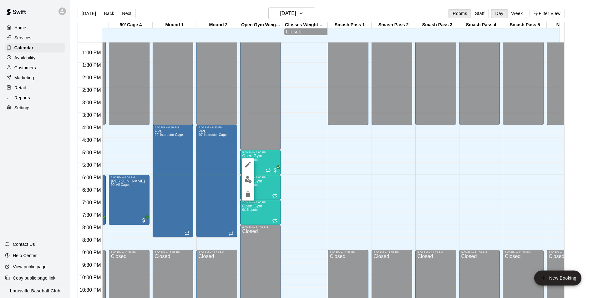
click at [21, 63] on div at bounding box center [299, 149] width 598 height 298
click at [22, 71] on p "Customers" at bounding box center [25, 68] width 22 height 6
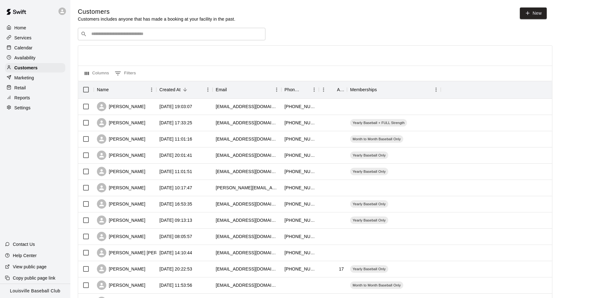
click at [24, 49] on p "Calendar" at bounding box center [23, 48] width 18 height 6
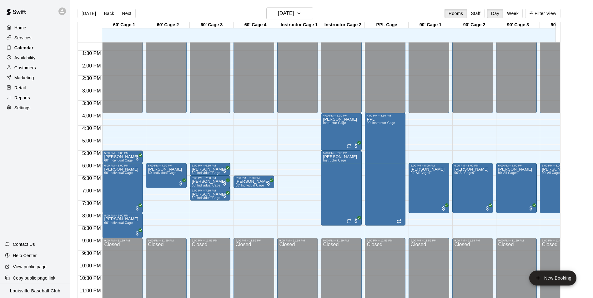
scroll to position [330, 0]
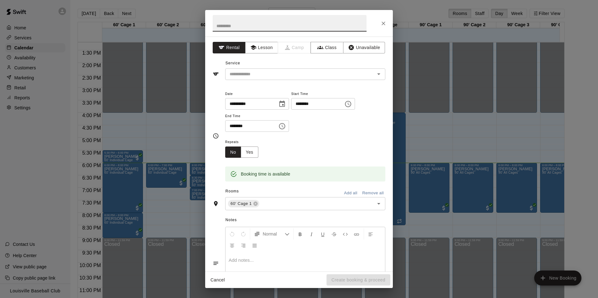
click at [380, 28] on div at bounding box center [299, 23] width 188 height 27
click at [383, 23] on icon "Close" at bounding box center [383, 24] width 4 height 4
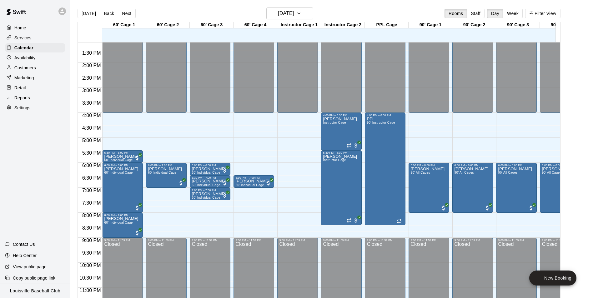
click at [23, 67] on p "Customers" at bounding box center [25, 68] width 22 height 6
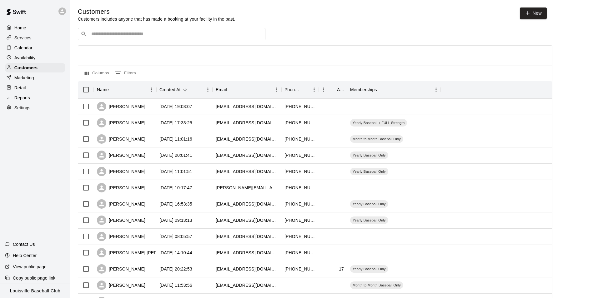
click at [22, 51] on p "Calendar" at bounding box center [23, 48] width 18 height 6
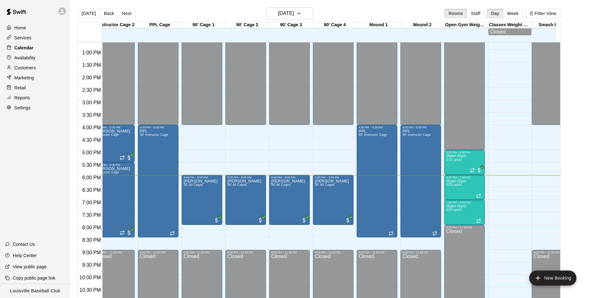
scroll to position [318, 254]
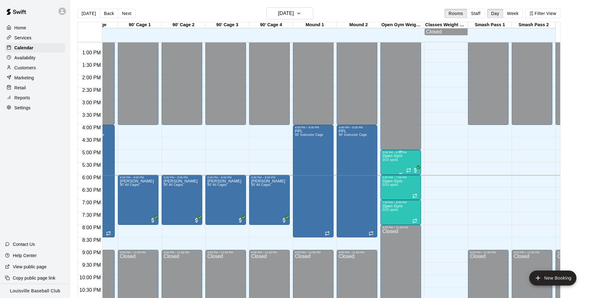
click at [399, 166] on div "Open Gym 3/15 spots" at bounding box center [392, 303] width 20 height 298
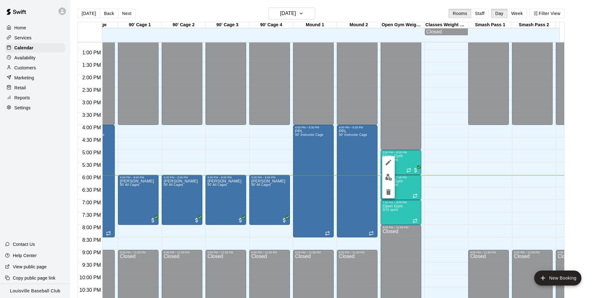
click at [391, 179] on img "edit" at bounding box center [388, 177] width 7 height 7
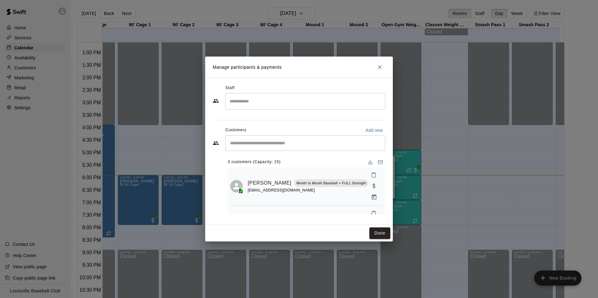
click at [280, 149] on div "​" at bounding box center [305, 143] width 160 height 16
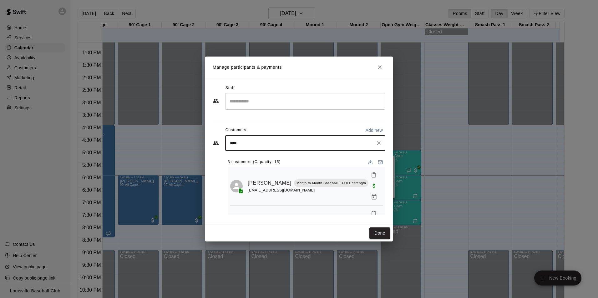
type input "*****"
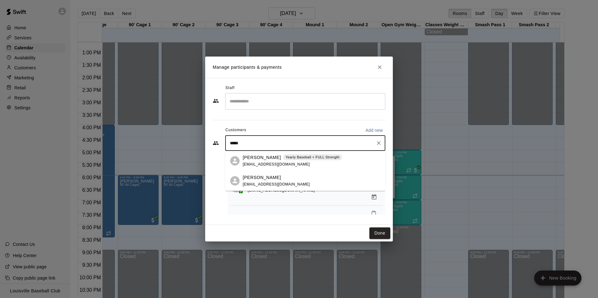
click at [296, 162] on div "Kaden Dickhaut Yearly Baseball + FULL Strength kdchiro@yahoo.com" at bounding box center [292, 160] width 99 height 13
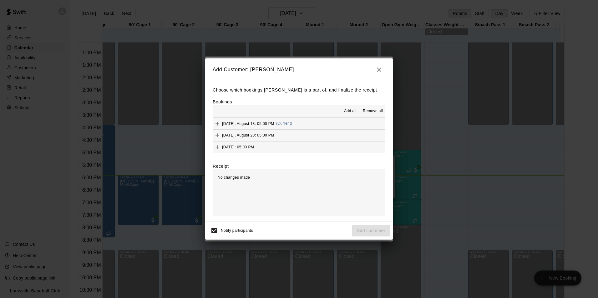
click at [284, 128] on div "Wednesday, August 13: 05:00 PM (Current)" at bounding box center [252, 123] width 79 height 9
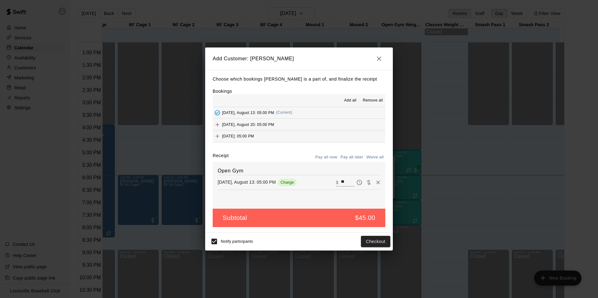
click at [343, 184] on input "**" at bounding box center [348, 182] width 14 height 8
type input "*"
click at [368, 244] on button "Add customer" at bounding box center [371, 242] width 38 height 12
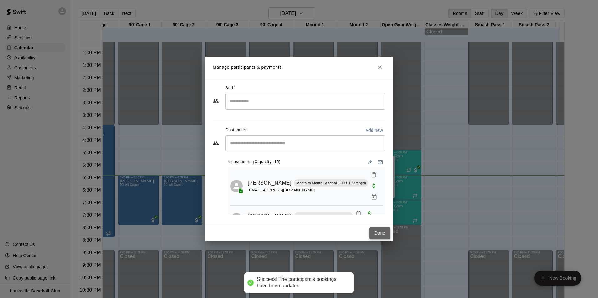
click at [380, 234] on button "Done" at bounding box center [379, 234] width 21 height 12
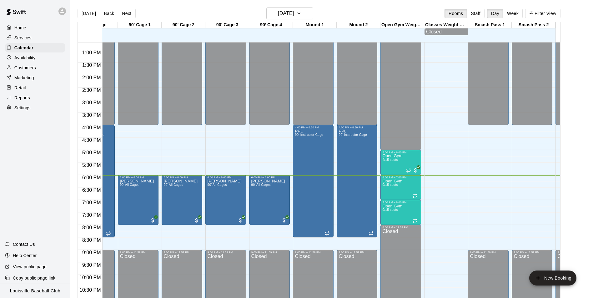
click at [62, 11] on icon at bounding box center [62, 11] width 6 height 6
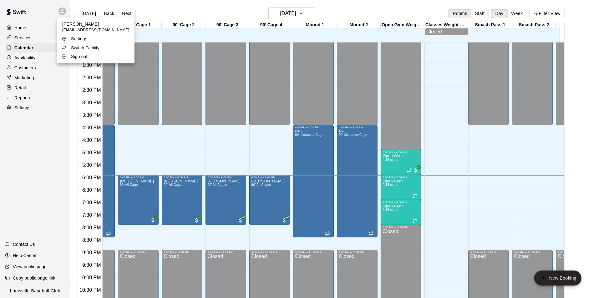
click at [65, 46] on icon at bounding box center [64, 48] width 4 height 4
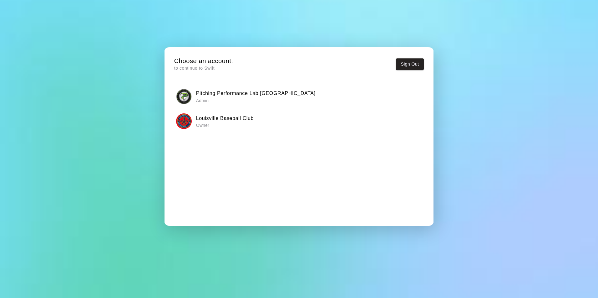
click at [187, 93] on img "button" at bounding box center [184, 97] width 16 height 16
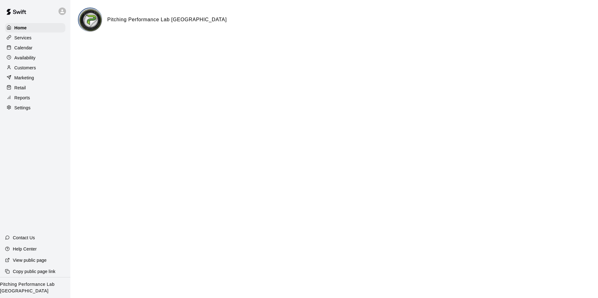
click at [16, 50] on p "Calendar" at bounding box center [23, 48] width 18 height 6
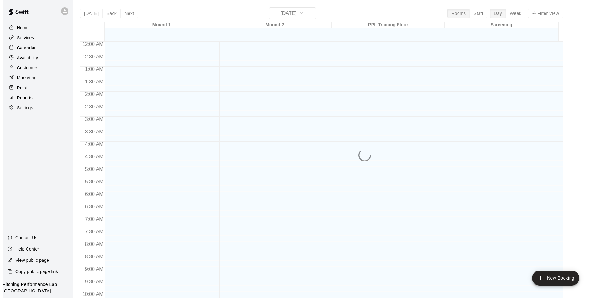
scroll to position [318, 0]
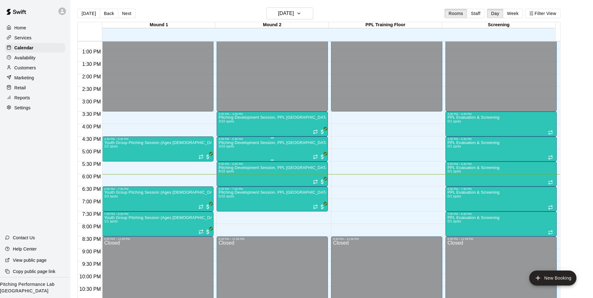
click at [235, 150] on div "Pitching Development Session, PPL Louisville (Ages 13+) 3/10 spots" at bounding box center [272, 290] width 108 height 298
click at [225, 166] on img "edit" at bounding box center [224, 162] width 7 height 7
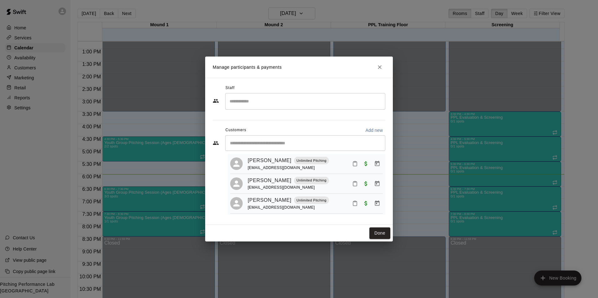
scroll to position [14, 0]
click at [379, 67] on icon "Close" at bounding box center [380, 67] width 4 height 4
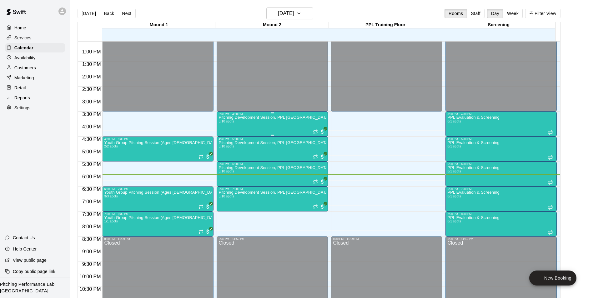
click at [238, 128] on div "Pitching Development Session, PPL Louisville (Ages 13+) 3/10 spots" at bounding box center [272, 265] width 108 height 298
click at [225, 142] on button "edit" at bounding box center [224, 138] width 13 height 12
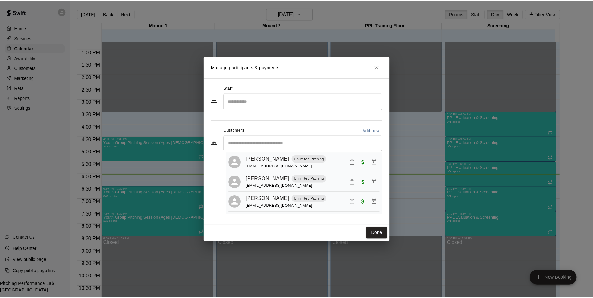
scroll to position [17, 0]
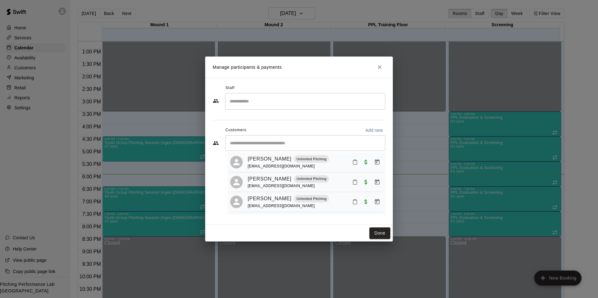
click at [383, 72] on h2 "Manage participants & payments" at bounding box center [299, 67] width 188 height 21
click at [381, 68] on icon "Close" at bounding box center [379, 67] width 6 height 6
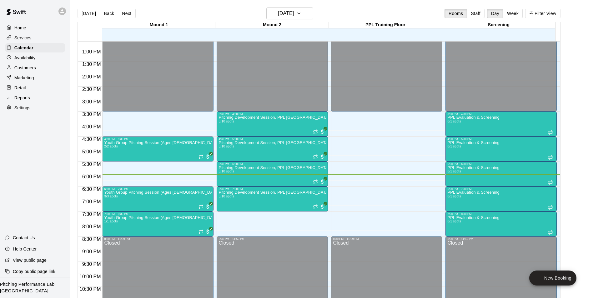
click at [62, 11] on icon at bounding box center [62, 11] width 4 height 4
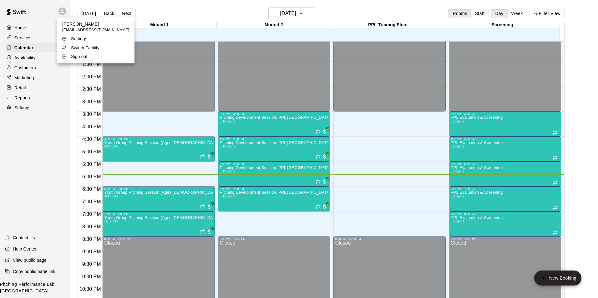
click at [70, 46] on div "Switch Facility" at bounding box center [82, 48] width 41 height 6
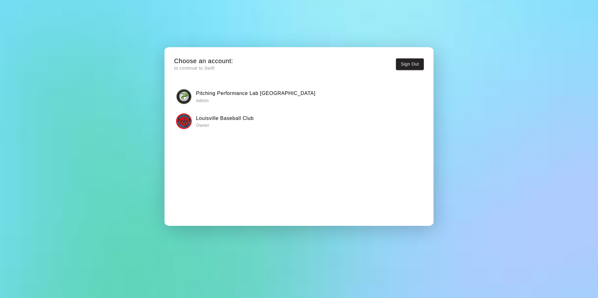
click at [193, 117] on div "Louisville Baseball Club Owner" at bounding box center [298, 121] width 245 height 16
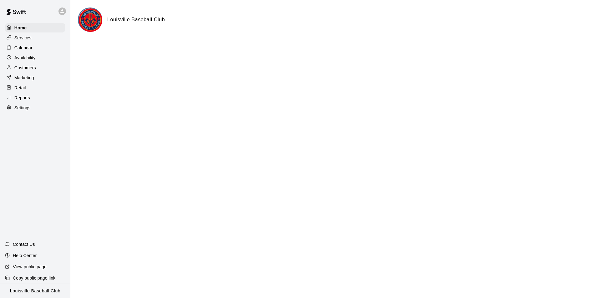
click at [21, 67] on p "Customers" at bounding box center [25, 68] width 22 height 6
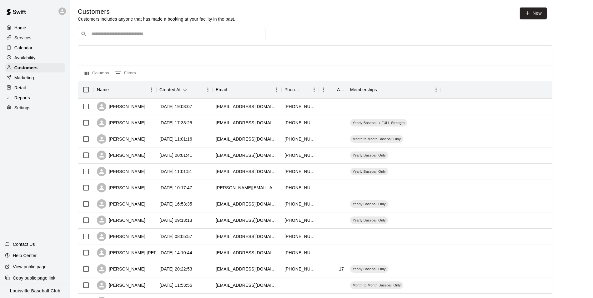
click at [20, 51] on p "Calendar" at bounding box center [23, 48] width 18 height 6
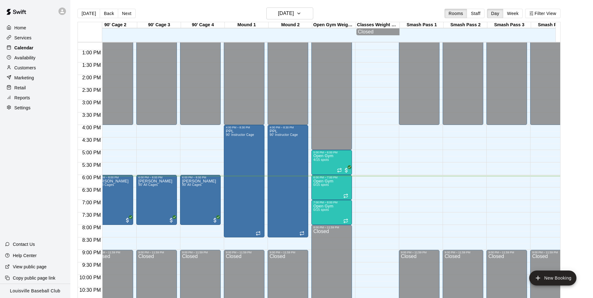
scroll to position [0, 360]
click at [335, 168] on div "Open Gym 4/15 spots" at bounding box center [331, 303] width 37 height 298
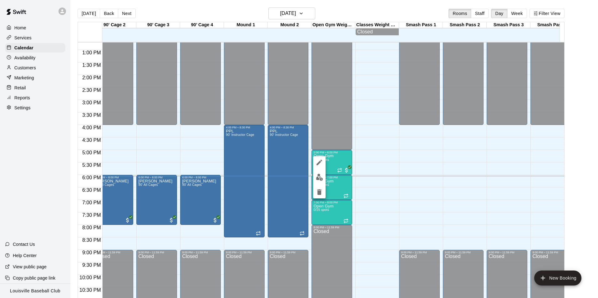
click at [318, 186] on button "delete" at bounding box center [319, 192] width 13 height 13
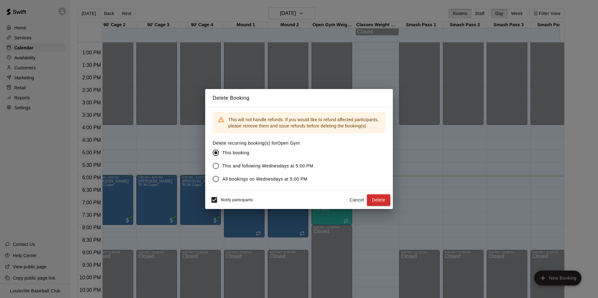
click at [357, 201] on button "Cancel" at bounding box center [357, 200] width 20 height 12
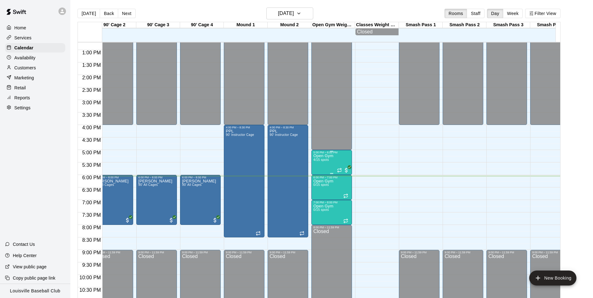
click at [329, 167] on div "Open Gym 4/15 spots" at bounding box center [323, 303] width 20 height 298
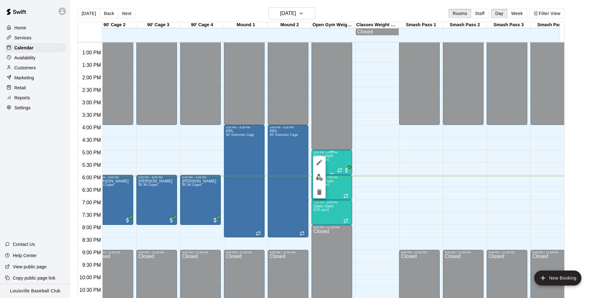
click at [319, 179] on img "edit" at bounding box center [319, 177] width 7 height 7
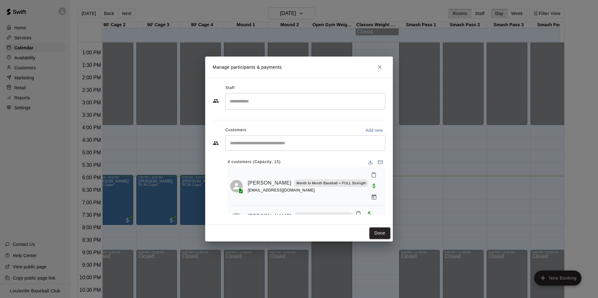
click at [275, 101] on input "Search staff" at bounding box center [305, 101] width 154 height 11
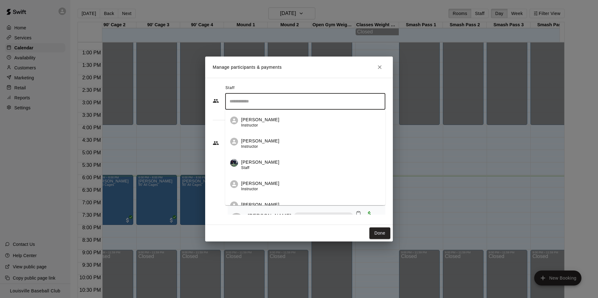
click at [288, 103] on input "Search staff" at bounding box center [305, 101] width 154 height 11
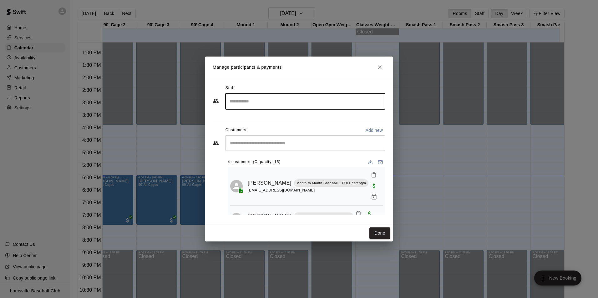
click at [311, 102] on input "Search staff" at bounding box center [305, 101] width 154 height 11
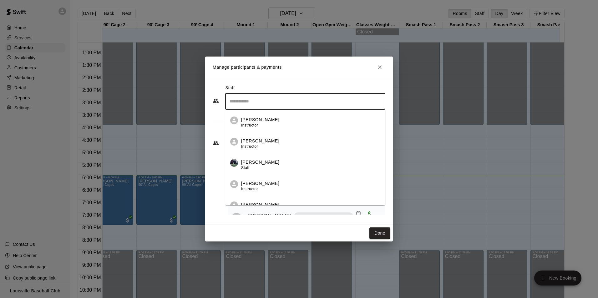
click at [290, 124] on div "James Jett Instructor" at bounding box center [310, 123] width 139 height 12
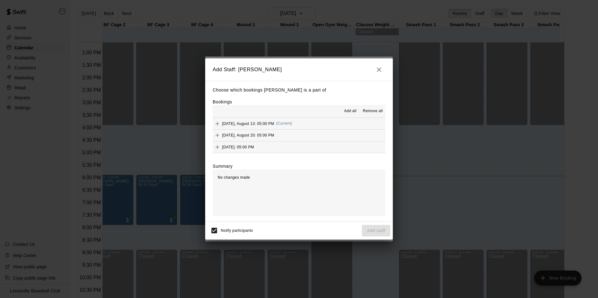
click at [310, 120] on button "Wednesday, August 13: 05:00 PM (Current)" at bounding box center [299, 124] width 173 height 12
click at [379, 233] on button "Add staff" at bounding box center [376, 231] width 28 height 12
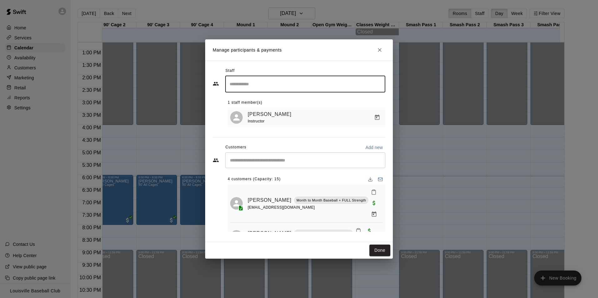
click at [338, 162] on input "Start typing to search customers..." at bounding box center [305, 160] width 154 height 6
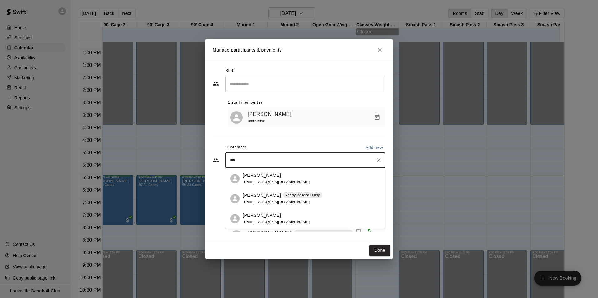
type input "***"
click at [379, 49] on icon "Close" at bounding box center [380, 50] width 4 height 4
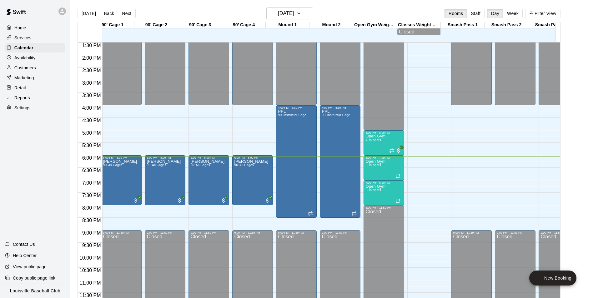
scroll to position [0, 306]
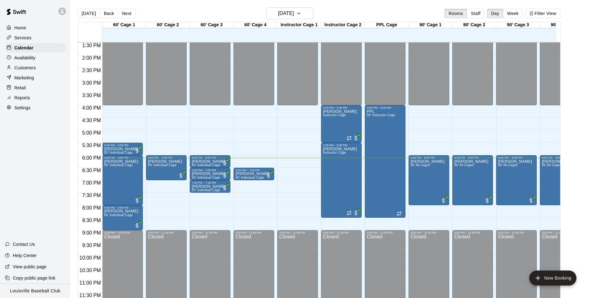
click at [23, 69] on p "Customers" at bounding box center [25, 68] width 22 height 6
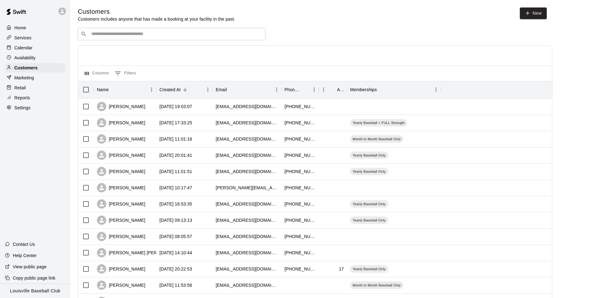
click at [124, 33] on input "Search customers by name or email" at bounding box center [175, 34] width 173 height 6
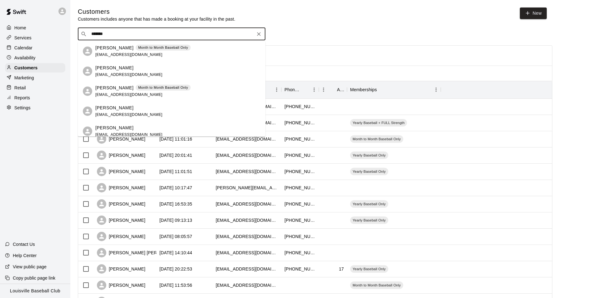
type input "********"
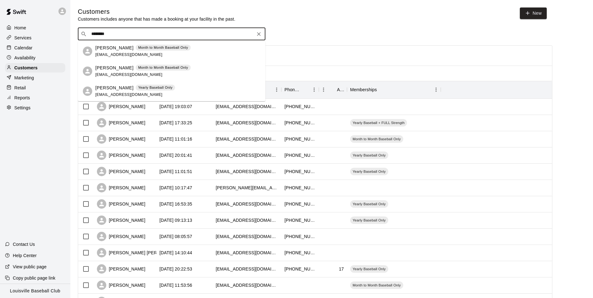
click at [117, 93] on span "cpfeifer61@gmail.com" at bounding box center [128, 95] width 67 height 4
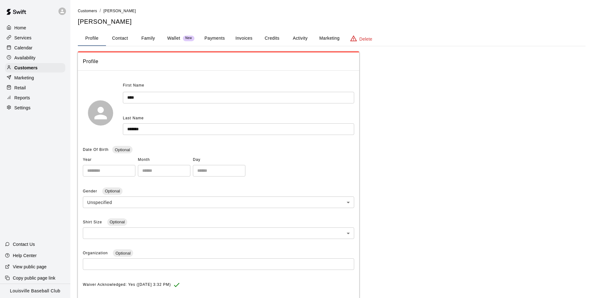
click at [276, 43] on button "Credits" at bounding box center [272, 38] width 28 height 15
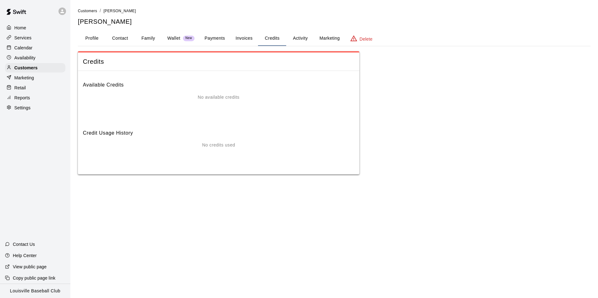
click at [299, 40] on button "Activity" at bounding box center [300, 38] width 28 height 15
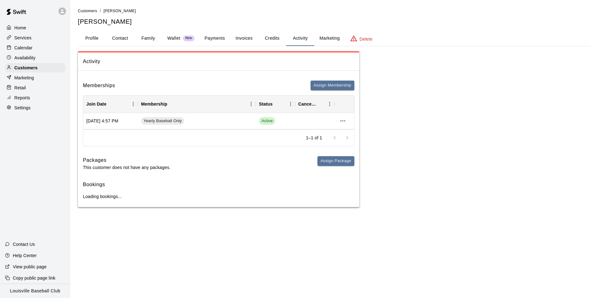
click at [212, 38] on button "Payments" at bounding box center [214, 38] width 30 height 15
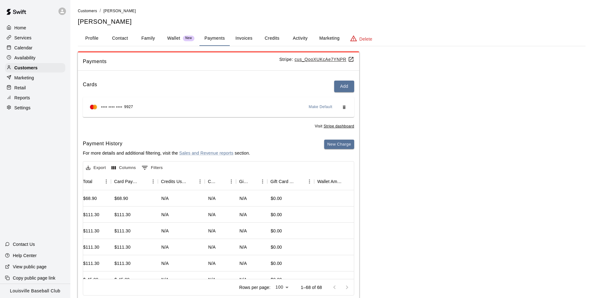
scroll to position [0, 358]
click at [30, 70] on p "Customers" at bounding box center [25, 68] width 23 height 6
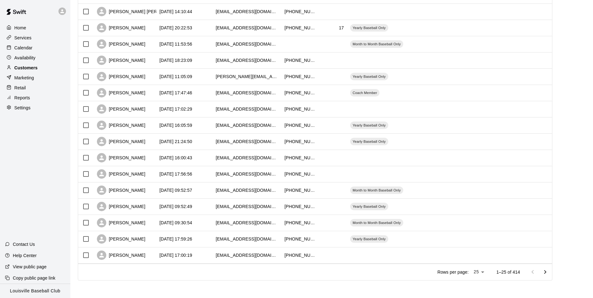
scroll to position [242, 0]
click at [545, 277] on button "Go to next page" at bounding box center [545, 272] width 13 height 13
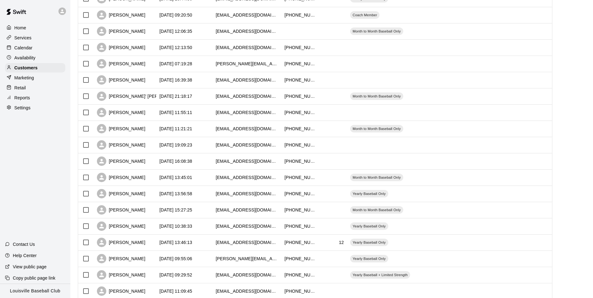
scroll to position [242, 0]
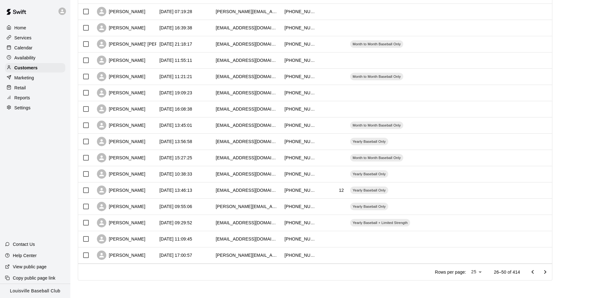
click at [549, 272] on icon "Go to next page" at bounding box center [545, 272] width 8 height 8
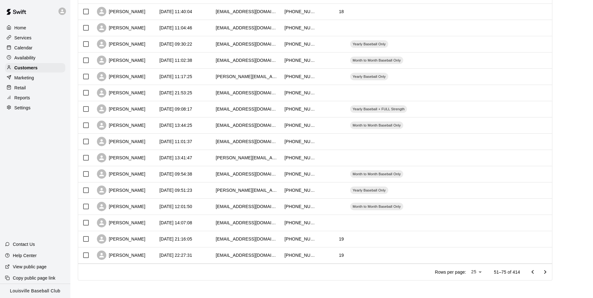
click at [549, 272] on icon "Go to next page" at bounding box center [545, 272] width 8 height 8
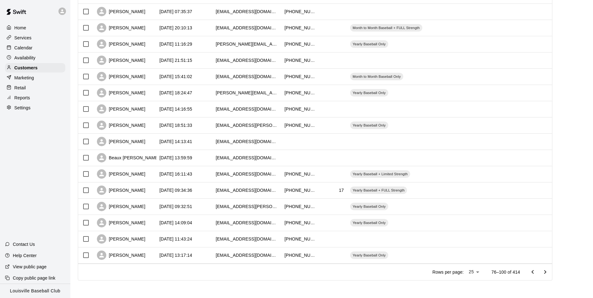
click at [549, 272] on icon "Go to next page" at bounding box center [545, 272] width 8 height 8
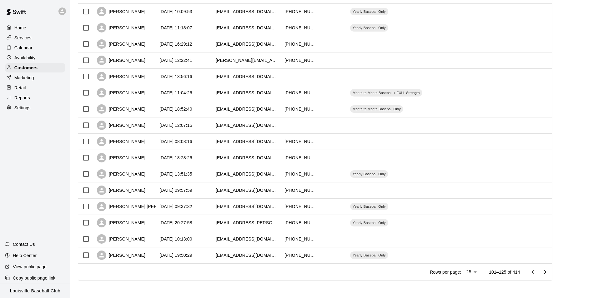
click at [548, 271] on icon "Go to next page" at bounding box center [545, 272] width 8 height 8
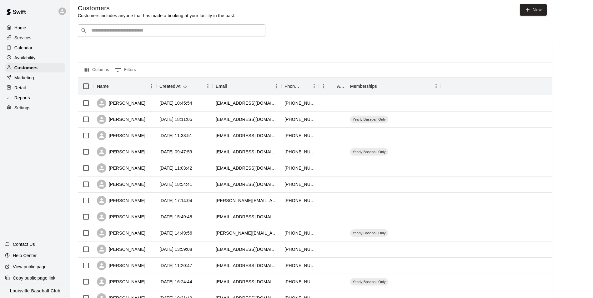
scroll to position [0, 0]
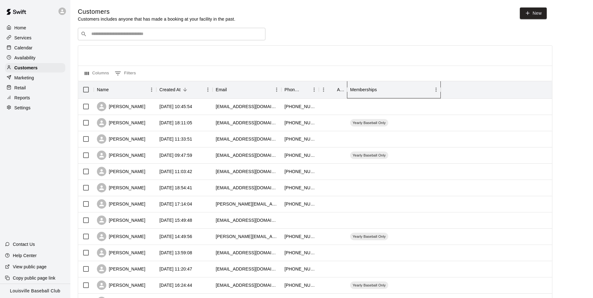
click at [366, 86] on div "Memberships" at bounding box center [363, 90] width 27 height 18
click at [382, 91] on icon "Sort" at bounding box center [381, 90] width 4 height 4
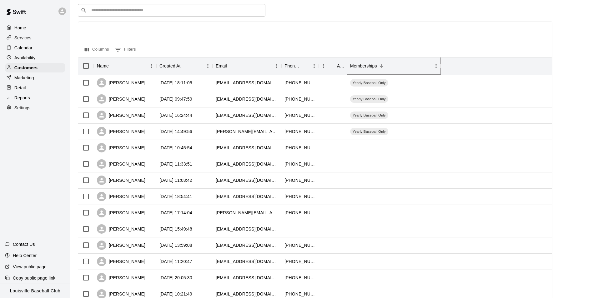
scroll to position [24, 0]
click at [40, 53] on div "Calendar" at bounding box center [35, 47] width 60 height 9
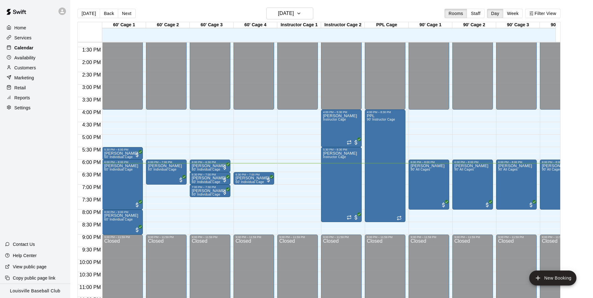
scroll to position [341, 0]
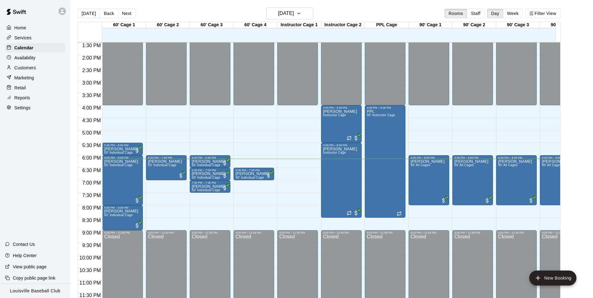
click at [21, 101] on p "Reports" at bounding box center [22, 98] width 16 height 6
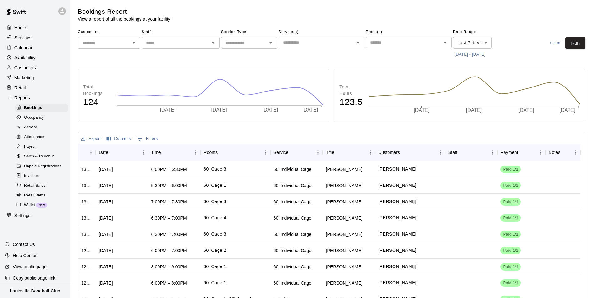
click at [18, 78] on p "Marketing" at bounding box center [24, 78] width 20 height 6
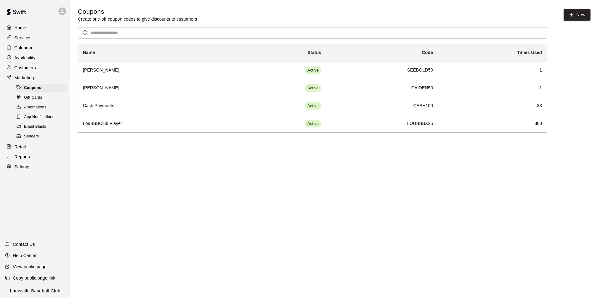
click at [19, 150] on p "Retail" at bounding box center [20, 147] width 12 height 6
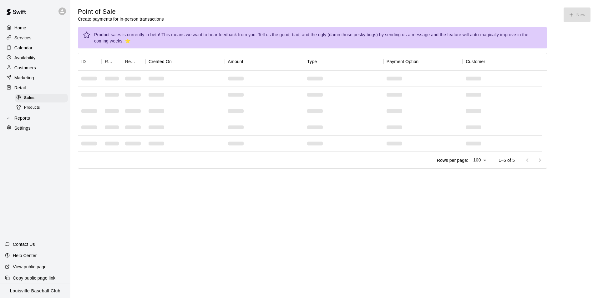
click at [15, 70] on p "Customers" at bounding box center [25, 68] width 22 height 6
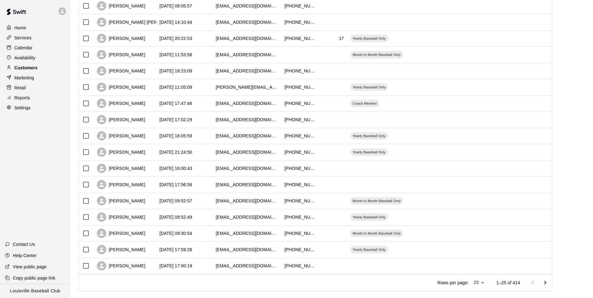
scroll to position [242, 0]
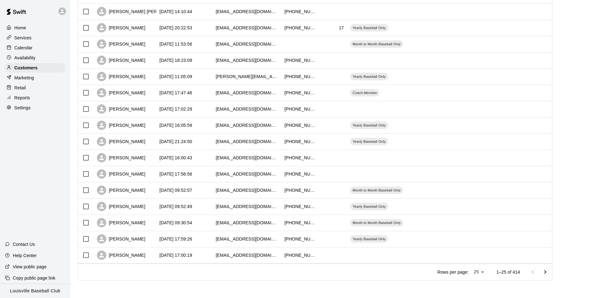
click at [549, 272] on icon "Go to next page" at bounding box center [545, 272] width 8 height 8
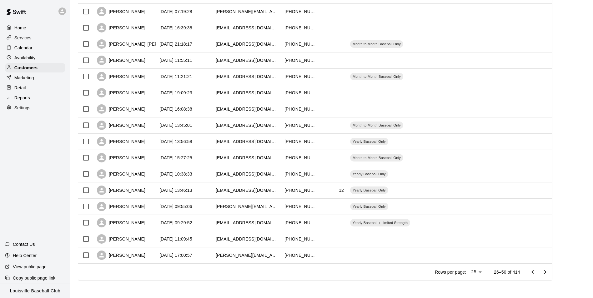
click at [547, 273] on icon "Go to next page" at bounding box center [545, 272] width 8 height 8
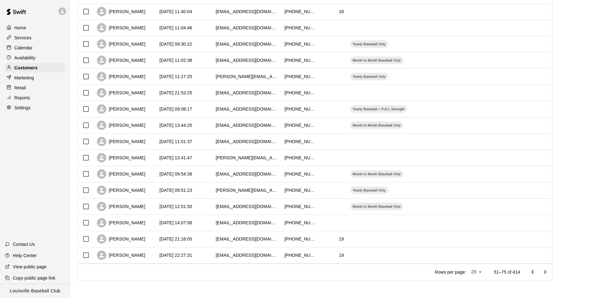
click at [484, 274] on body "Home Services Calendar Availability Customers Marketing Retail Reports Settings…" at bounding box center [296, 28] width 593 height 539
click at [483, 287] on li "100" at bounding box center [479, 285] width 18 height 10
type input "***"
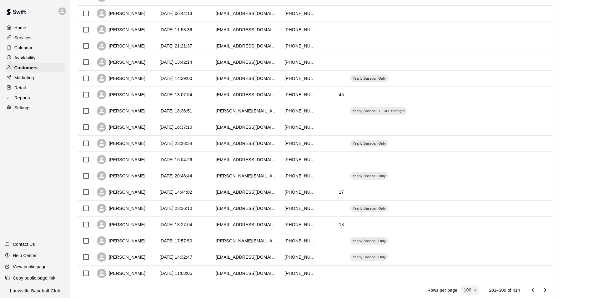
scroll to position [1461, 0]
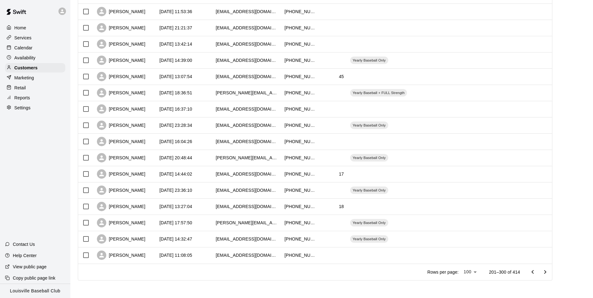
click at [536, 273] on icon "Go to previous page" at bounding box center [533, 272] width 8 height 8
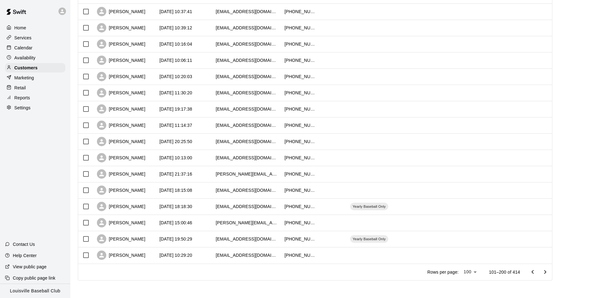
click at [546, 273] on icon "Go to next page" at bounding box center [545, 272] width 2 height 4
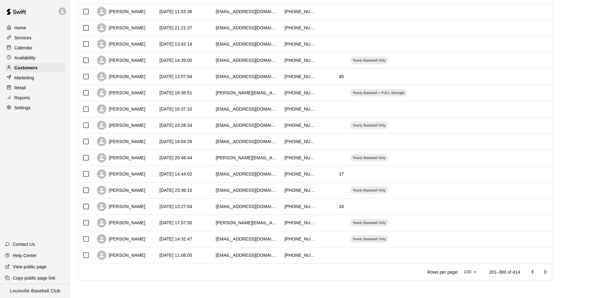
click at [549, 276] on button "Go to next page" at bounding box center [545, 272] width 13 height 13
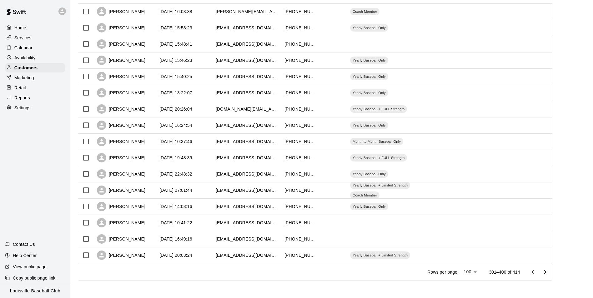
click at [549, 272] on icon "Go to next page" at bounding box center [545, 272] width 8 height 8
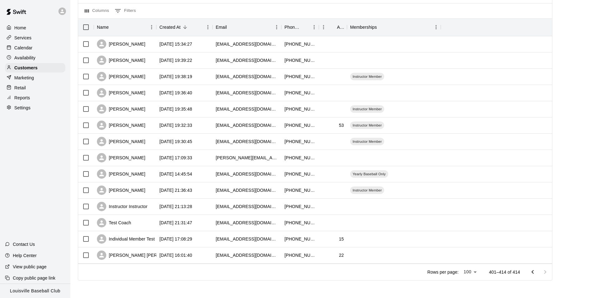
scroll to position [63, 0]
click at [551, 273] on div at bounding box center [538, 272] width 25 height 13
click at [533, 273] on icon "Go to previous page" at bounding box center [532, 272] width 2 height 4
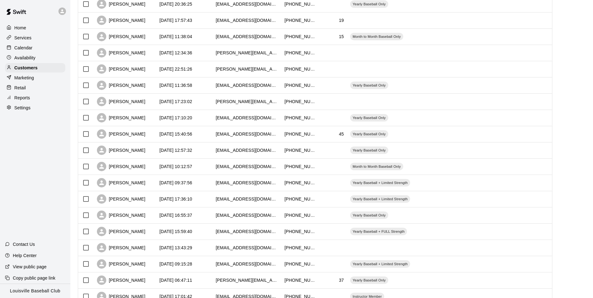
scroll to position [298, 0]
click at [504, 230] on div at bounding box center [498, 231] width 115 height 16
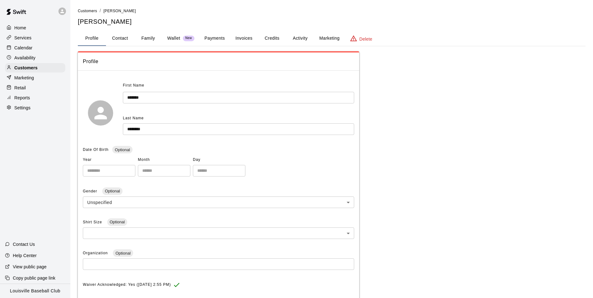
click at [300, 36] on button "Activity" at bounding box center [300, 38] width 28 height 15
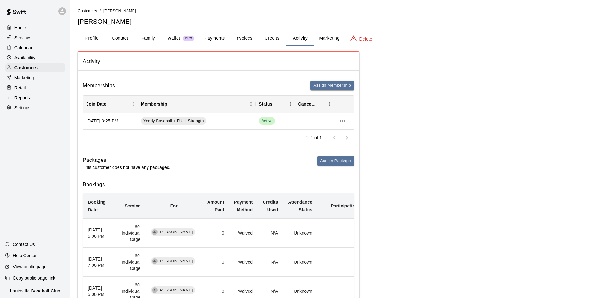
click at [223, 42] on button "Payments" at bounding box center [214, 38] width 30 height 15
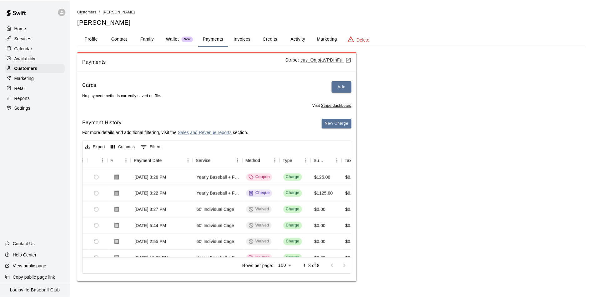
scroll to position [0, 34]
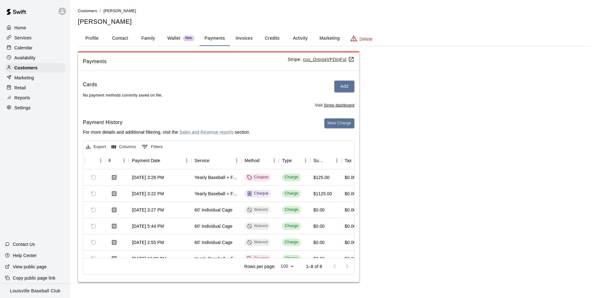
click at [62, 11] on icon at bounding box center [62, 11] width 4 height 4
click at [95, 48] on p "Switch Facility" at bounding box center [85, 48] width 28 height 6
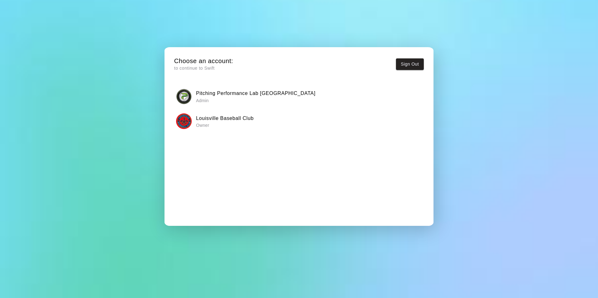
click at [210, 98] on p "Admin" at bounding box center [255, 101] width 119 height 6
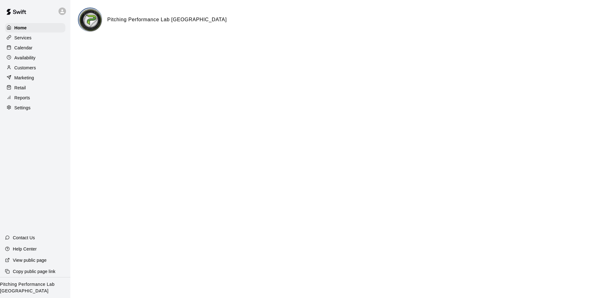
click at [40, 71] on div "Customers" at bounding box center [35, 67] width 60 height 9
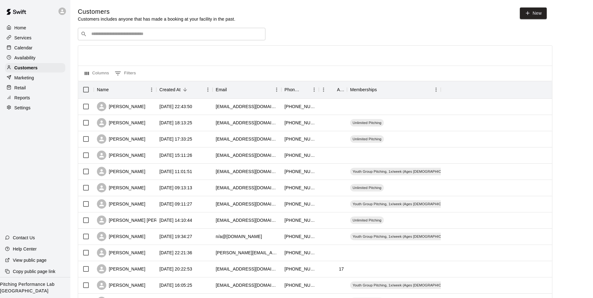
click at [118, 36] on input "Search customers by name or email" at bounding box center [175, 34] width 173 height 6
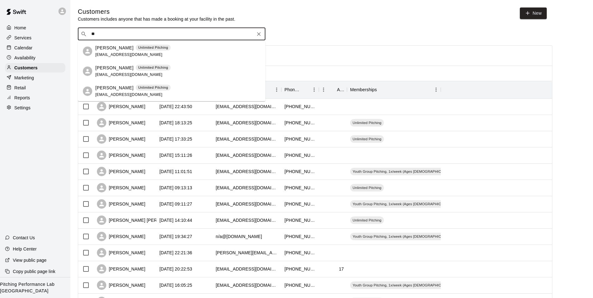
type input "*"
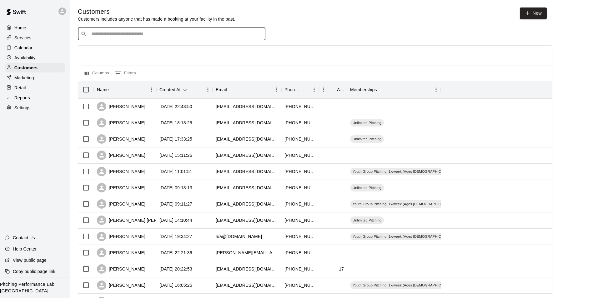
click at [66, 14] on div at bounding box center [63, 11] width 13 height 13
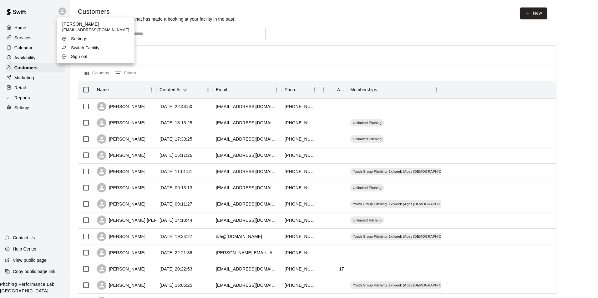
click at [96, 49] on p "Switch Facility" at bounding box center [85, 48] width 28 height 6
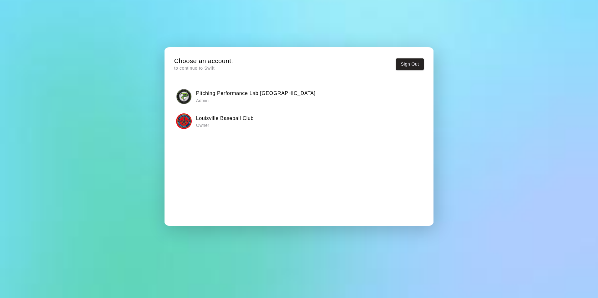
click at [202, 125] on p "Owner" at bounding box center [225, 125] width 58 height 6
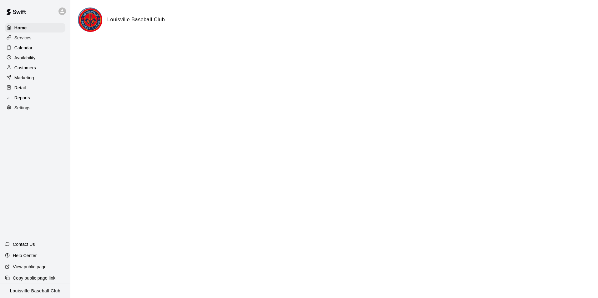
click at [41, 68] on div "Customers" at bounding box center [35, 67] width 60 height 9
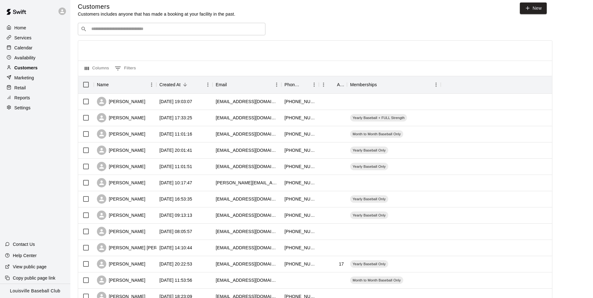
scroll to position [5, 0]
click at [39, 53] on div "Calendar" at bounding box center [35, 47] width 60 height 9
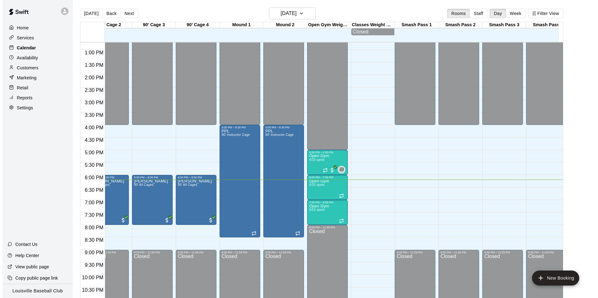
scroll to position [0, 366]
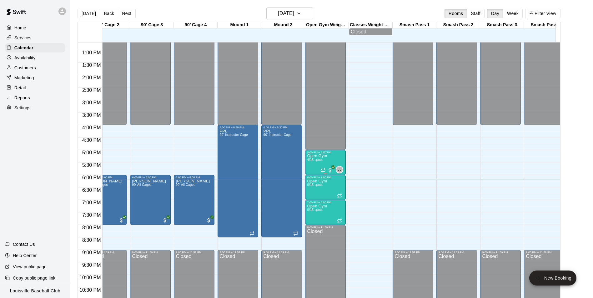
click at [329, 163] on div "Open Gym 4/15 spots JJ 0" at bounding box center [325, 303] width 37 height 298
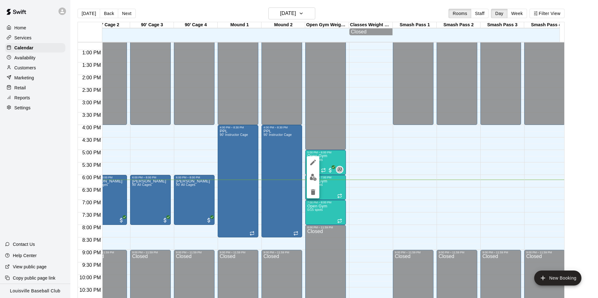
click at [315, 178] on img "edit" at bounding box center [312, 177] width 7 height 7
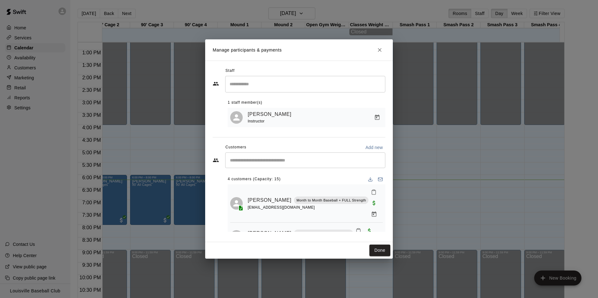
click at [318, 162] on input "Start typing to search customers..." at bounding box center [305, 160] width 154 height 6
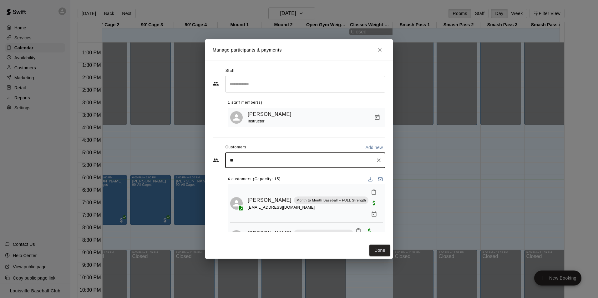
type input "*"
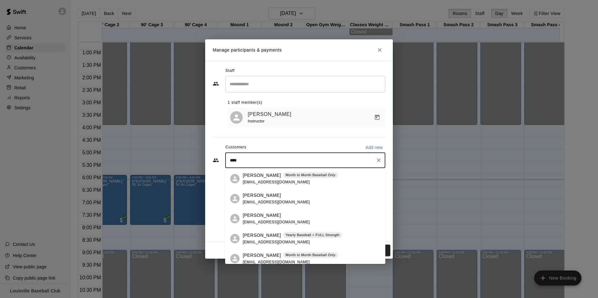
type input "*****"
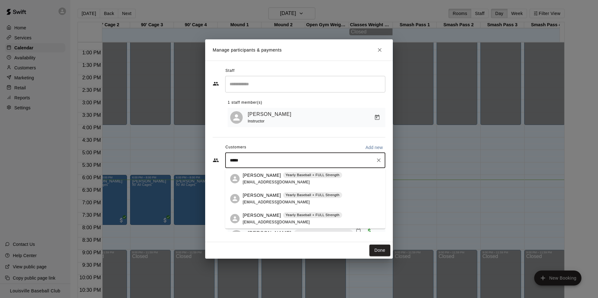
click at [332, 176] on p "Yearly Baseball + FULL Strength" at bounding box center [312, 175] width 54 height 5
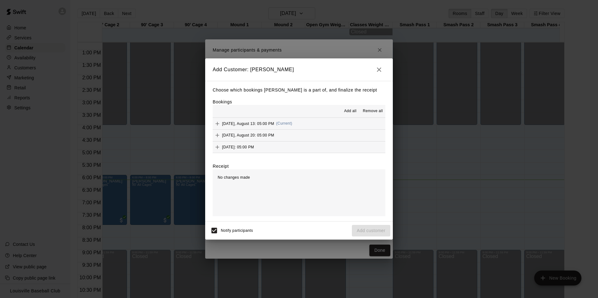
click at [337, 123] on button "Wednesday, August 13: 05:00 PM (Current)" at bounding box center [299, 124] width 173 height 12
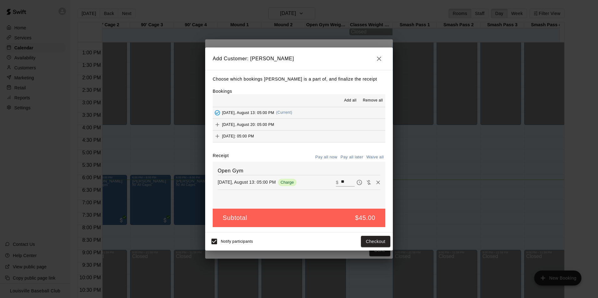
click at [343, 182] on input "**" at bounding box center [348, 182] width 14 height 8
type input "*"
click at [371, 243] on button "Add customer" at bounding box center [371, 242] width 38 height 12
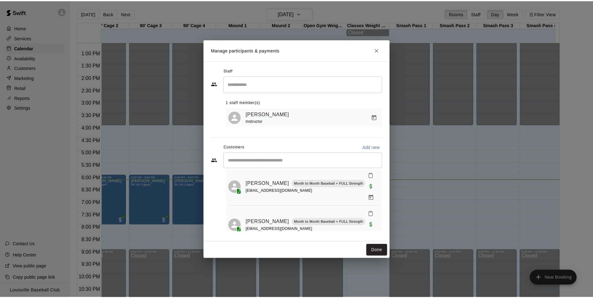
scroll to position [96, 0]
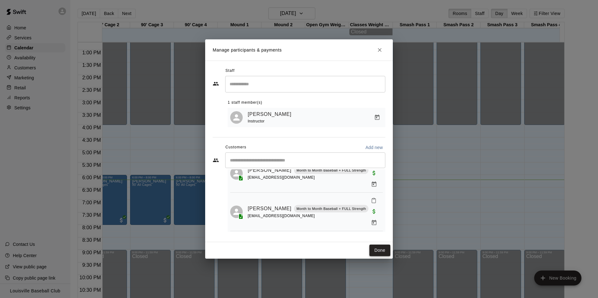
click at [377, 253] on button "Done" at bounding box center [379, 251] width 21 height 12
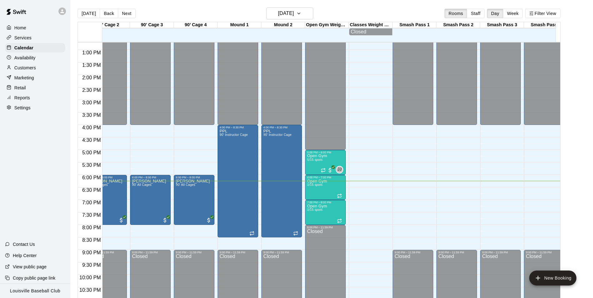
click at [49, 68] on div "Customers" at bounding box center [35, 67] width 60 height 9
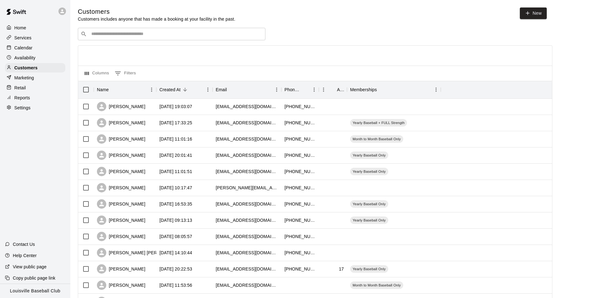
click at [146, 35] on input "Search customers by name or email" at bounding box center [175, 34] width 173 height 6
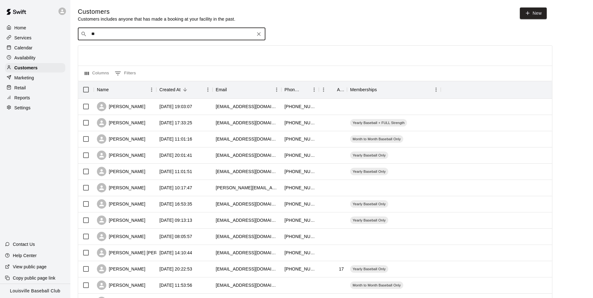
type input "***"
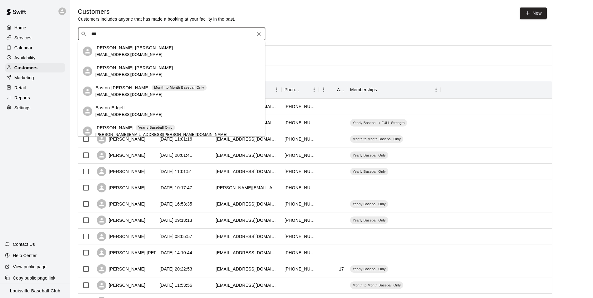
click at [169, 71] on div "Eason Woodrum glennwoodrum45@gmail.com" at bounding box center [177, 71] width 165 height 13
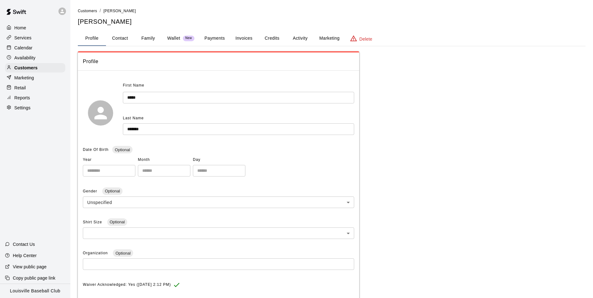
click at [274, 39] on button "Credits" at bounding box center [272, 38] width 28 height 15
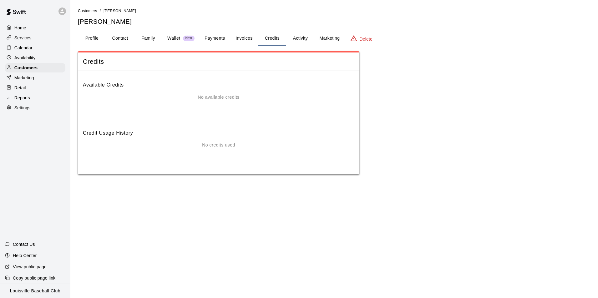
click at [225, 38] on button "Payments" at bounding box center [214, 38] width 30 height 15
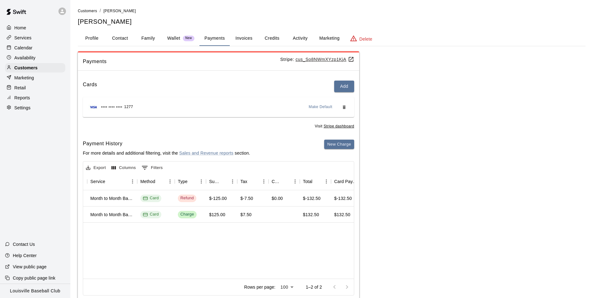
scroll to position [0, 144]
click at [41, 68] on div "Customers" at bounding box center [35, 67] width 60 height 9
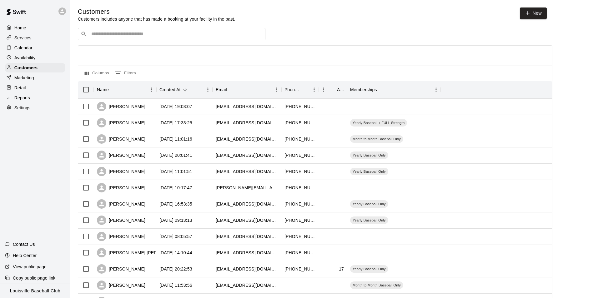
click at [125, 33] on input "Search customers by name or email" at bounding box center [175, 34] width 173 height 6
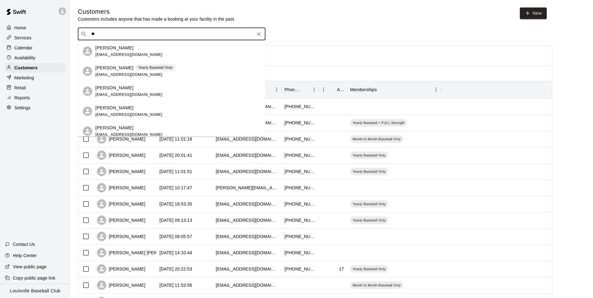
type input "*"
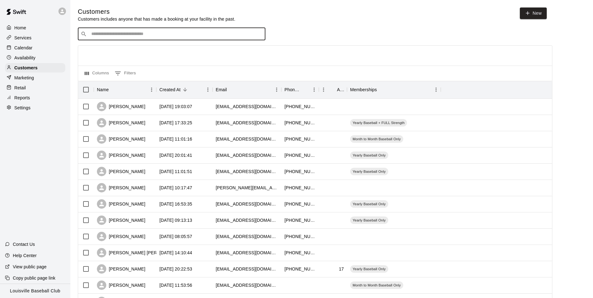
click at [38, 45] on div "Calendar" at bounding box center [35, 47] width 60 height 9
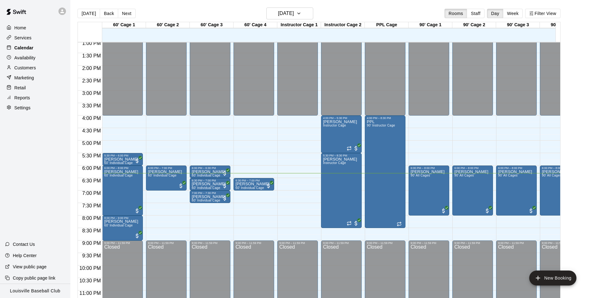
scroll to position [327, 0]
click at [43, 81] on div "Marketing" at bounding box center [35, 77] width 60 height 9
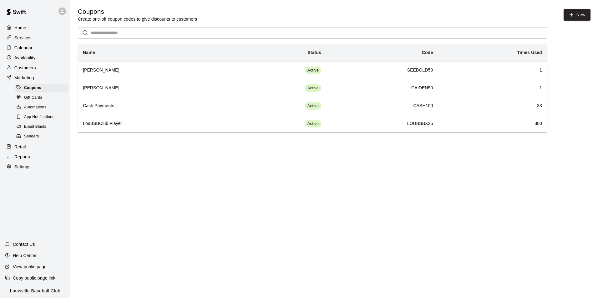
click at [46, 70] on div "Customers" at bounding box center [35, 67] width 60 height 9
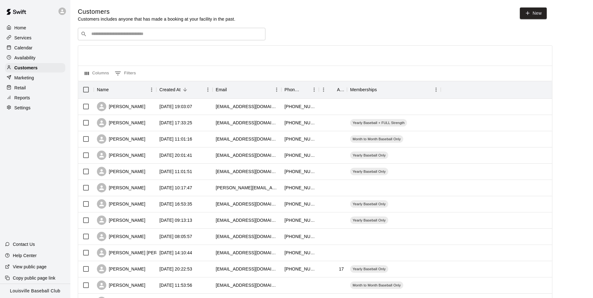
click at [161, 34] on input "Search customers by name or email" at bounding box center [175, 34] width 173 height 6
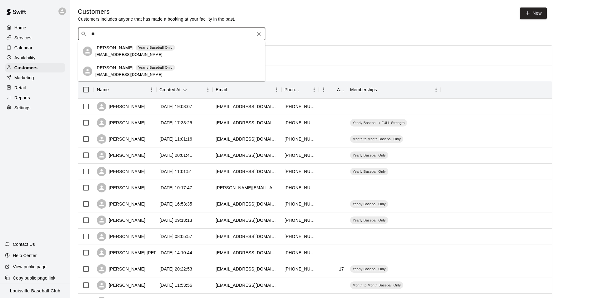
type input "*"
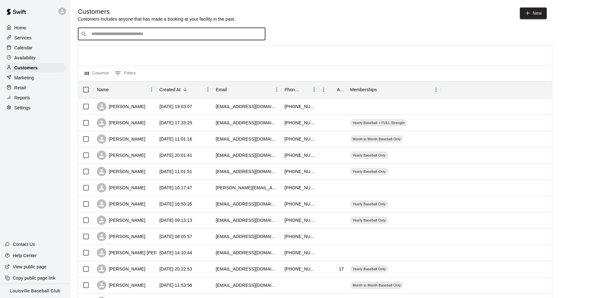
click at [41, 50] on div "Calendar" at bounding box center [35, 47] width 60 height 9
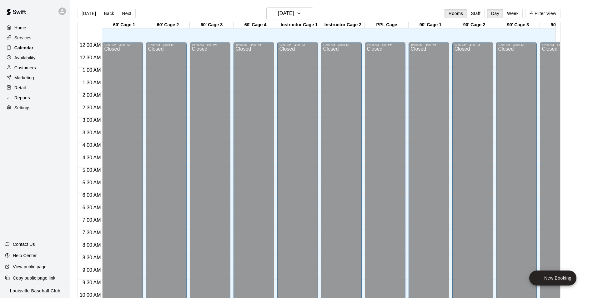
scroll to position [318, 0]
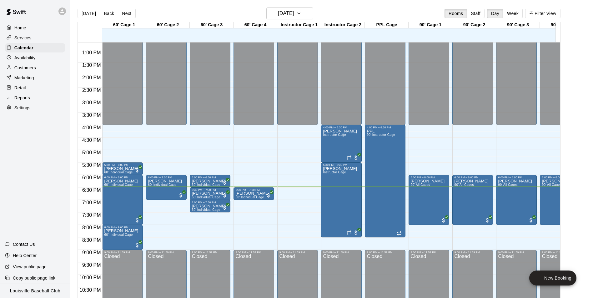
click at [46, 76] on div "Marketing" at bounding box center [35, 77] width 60 height 9
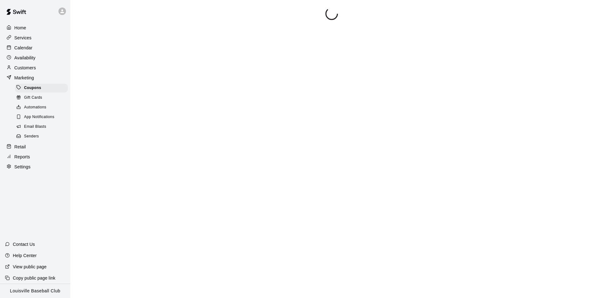
click at [52, 69] on div "Customers" at bounding box center [35, 67] width 60 height 9
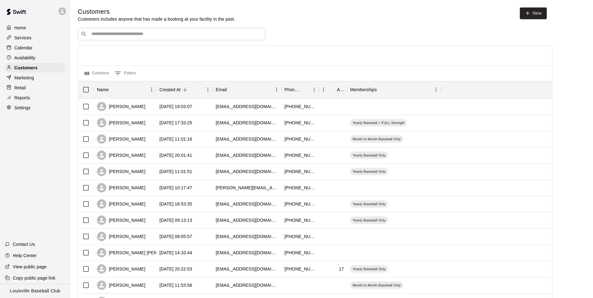
click at [194, 34] on input "Search customers by name or email" at bounding box center [175, 34] width 173 height 6
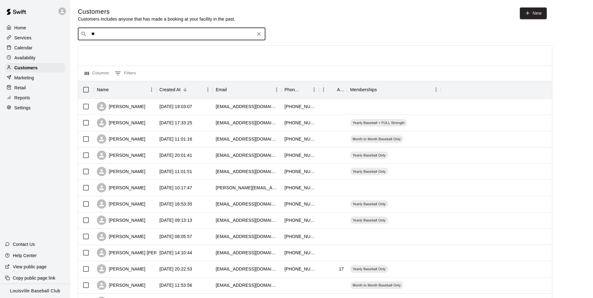
type input "***"
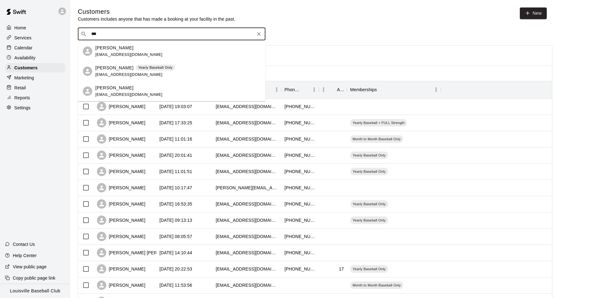
click at [180, 53] on div "Josh McMillin joshmcmillin@gmail.com" at bounding box center [177, 51] width 165 height 13
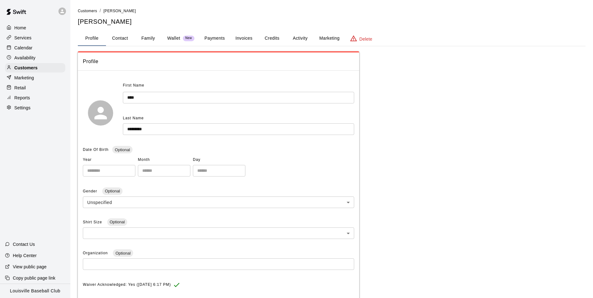
click at [310, 40] on button "Activity" at bounding box center [300, 38] width 28 height 15
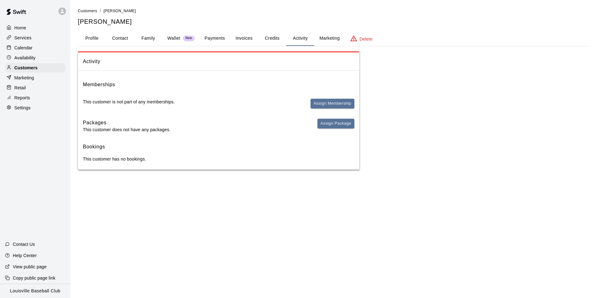
click at [124, 42] on button "Contact" at bounding box center [120, 38] width 28 height 15
select select "**"
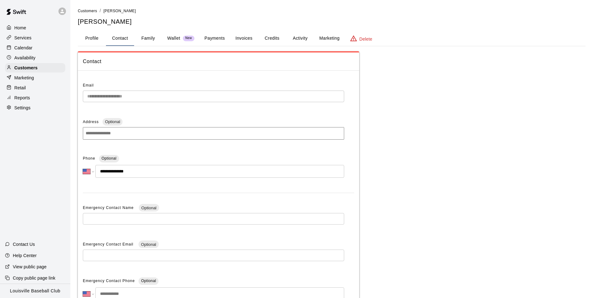
click at [275, 40] on button "Credits" at bounding box center [272, 38] width 28 height 15
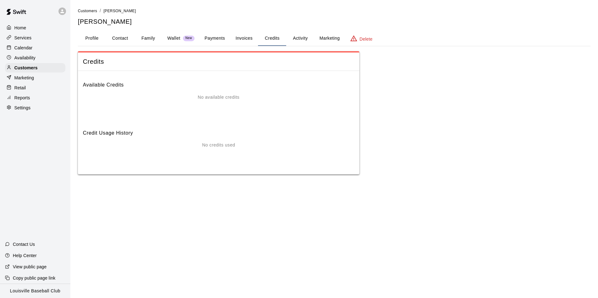
click at [299, 42] on button "Activity" at bounding box center [300, 38] width 28 height 15
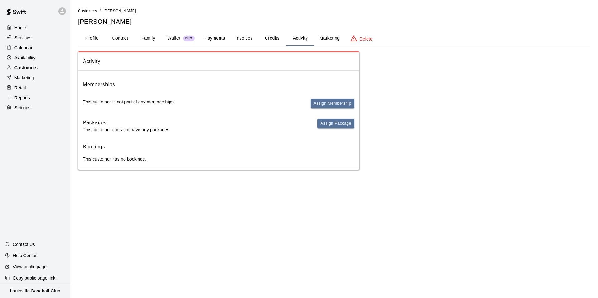
click at [54, 70] on div "Customers" at bounding box center [35, 67] width 60 height 9
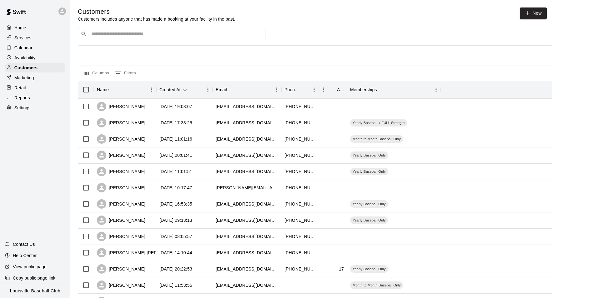
click at [175, 40] on div "​ ​" at bounding box center [172, 34] width 188 height 13
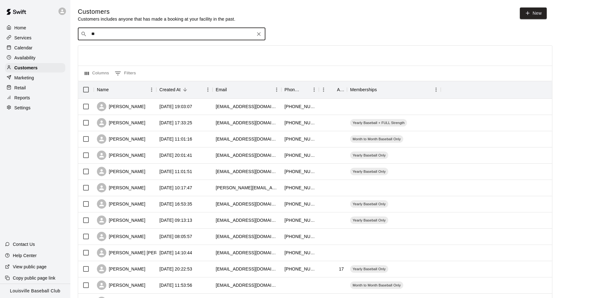
type input "***"
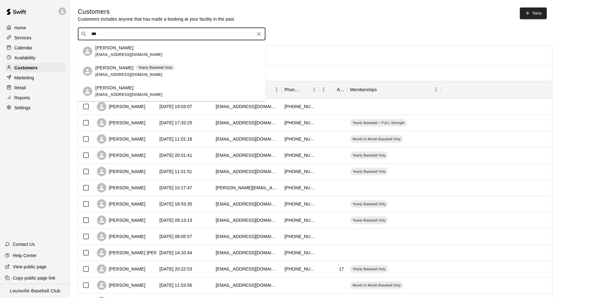
click at [156, 94] on div "Nolan McMillin joshmcmillin@gmail.com" at bounding box center [177, 91] width 165 height 13
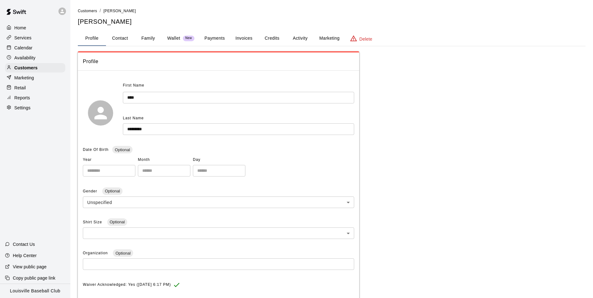
click at [144, 37] on button "Family" at bounding box center [148, 38] width 28 height 15
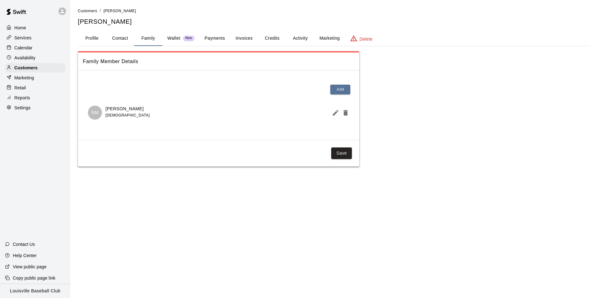
click at [301, 43] on button "Activity" at bounding box center [300, 38] width 28 height 15
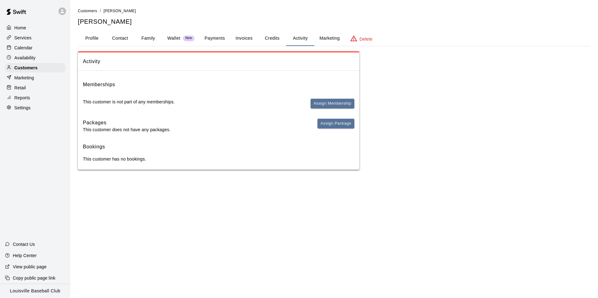
click at [266, 38] on button "Credits" at bounding box center [272, 38] width 28 height 15
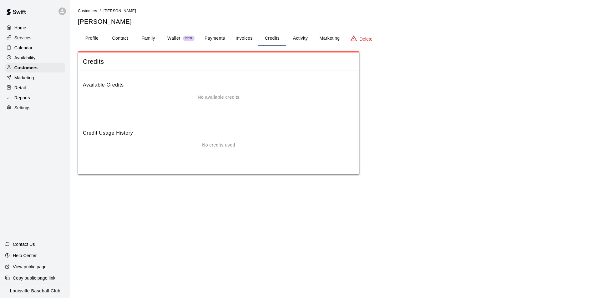
click at [217, 40] on button "Payments" at bounding box center [214, 38] width 30 height 15
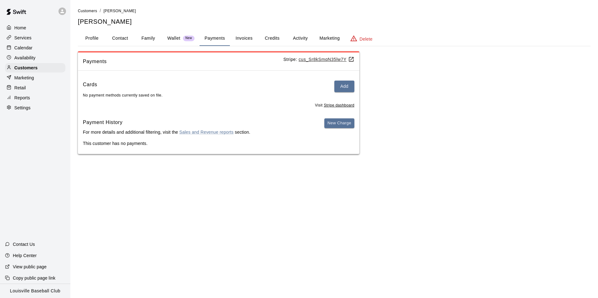
click at [304, 36] on button "Activity" at bounding box center [300, 38] width 28 height 15
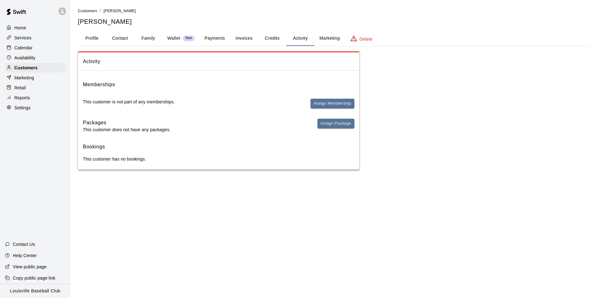
click at [59, 11] on icon at bounding box center [62, 11] width 6 height 6
click at [70, 50] on div "Switch Facility" at bounding box center [82, 48] width 41 height 6
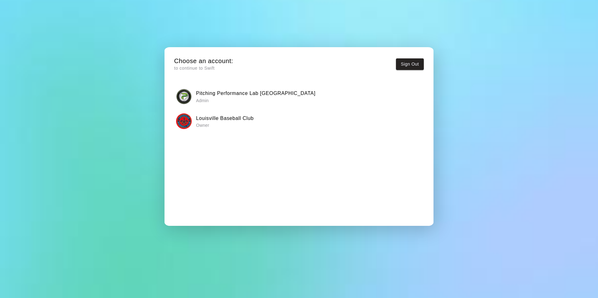
click at [277, 87] on button "Pitching Performance Lab [GEOGRAPHIC_DATA] Admin" at bounding box center [298, 97] width 249 height 20
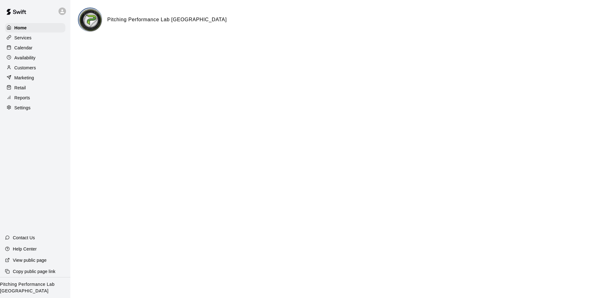
click at [25, 59] on p "Availability" at bounding box center [24, 58] width 21 height 6
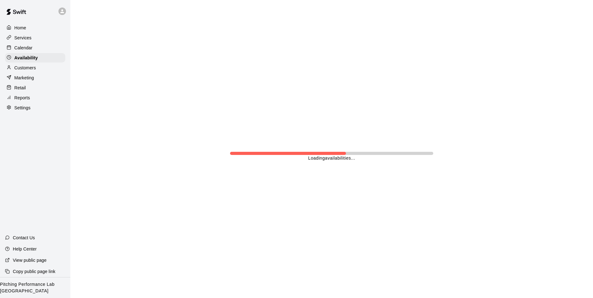
click at [27, 68] on p "Customers" at bounding box center [25, 68] width 22 height 6
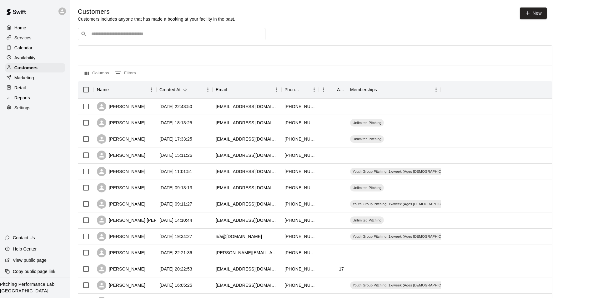
click at [98, 33] on input "Search customers by name or email" at bounding box center [175, 34] width 173 height 6
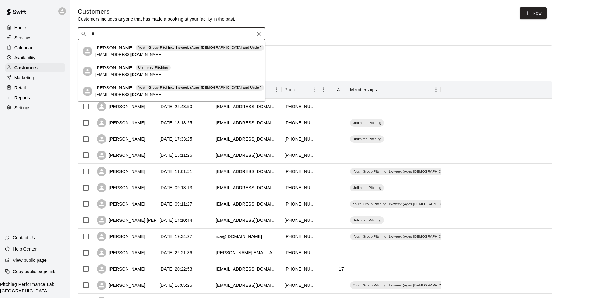
type input "*"
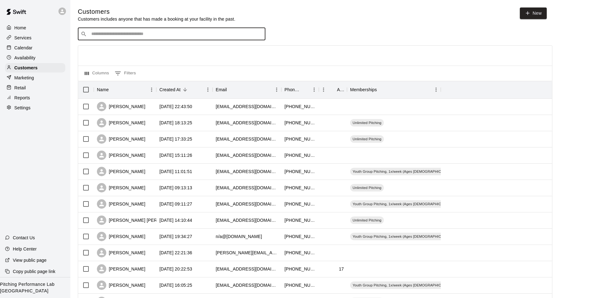
click at [62, 11] on icon at bounding box center [62, 11] width 4 height 4
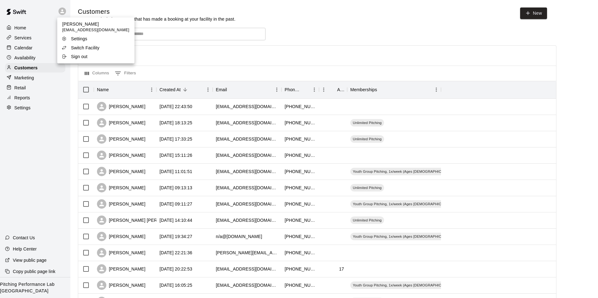
click at [72, 48] on p "Switch Facility" at bounding box center [85, 48] width 28 height 6
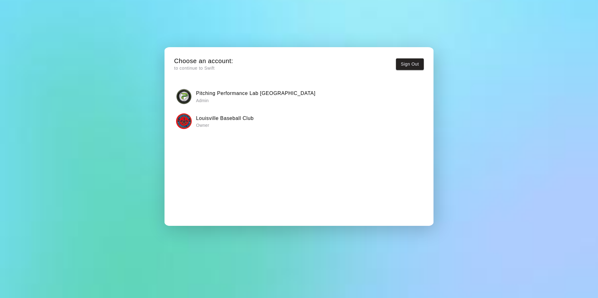
click at [278, 117] on div "Louisville Baseball Club Owner" at bounding box center [298, 121] width 245 height 16
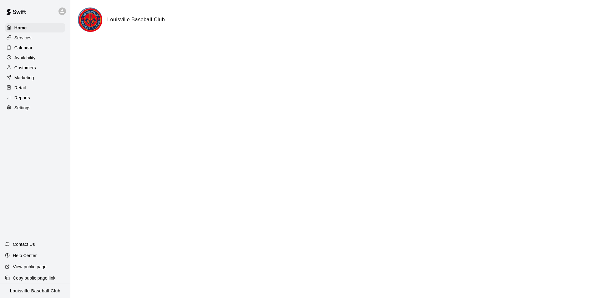
click at [21, 68] on p "Customers" at bounding box center [25, 68] width 22 height 6
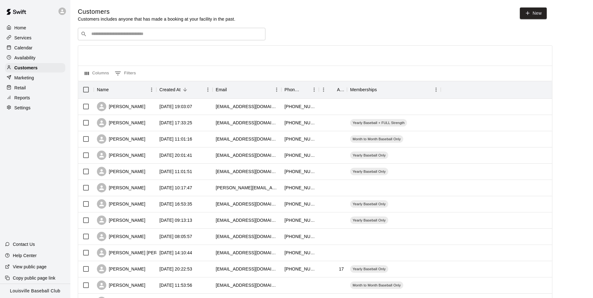
click at [52, 57] on div "Availability" at bounding box center [35, 57] width 60 height 9
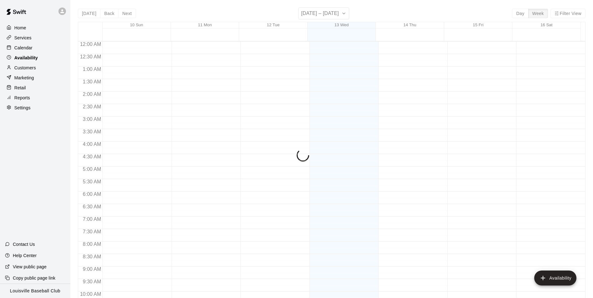
scroll to position [337, 0]
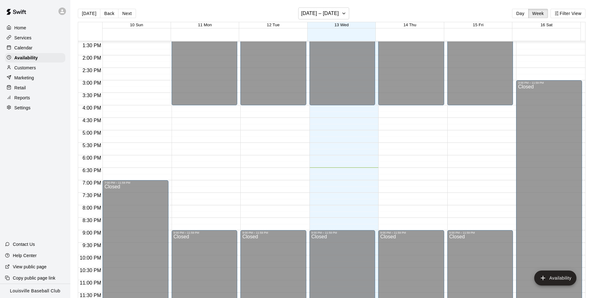
click at [62, 11] on icon at bounding box center [62, 11] width 4 height 4
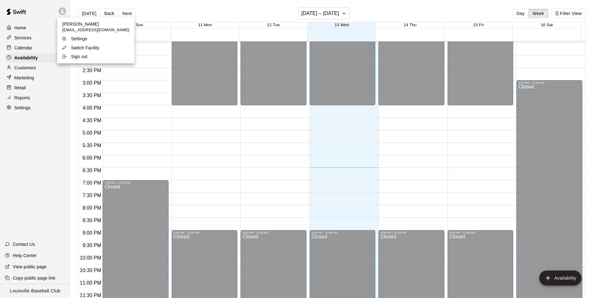
click at [102, 49] on div "Switch Facility" at bounding box center [82, 48] width 41 height 6
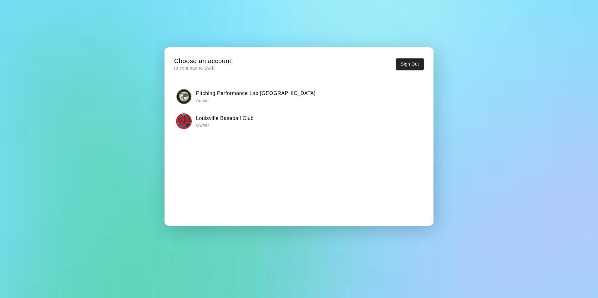
click at [203, 124] on p "Owner" at bounding box center [225, 125] width 58 height 6
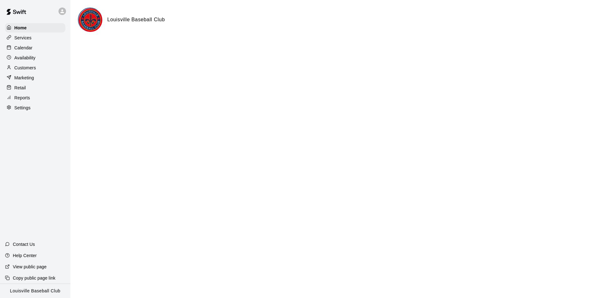
click at [41, 57] on div "Availability" at bounding box center [35, 57] width 60 height 9
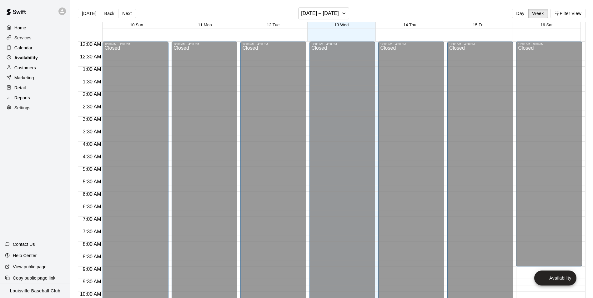
scroll to position [337, 0]
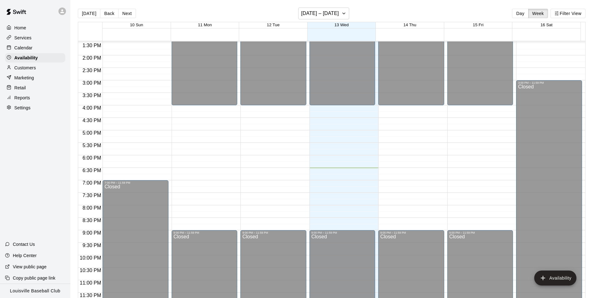
click at [43, 51] on div "Calendar" at bounding box center [35, 47] width 60 height 9
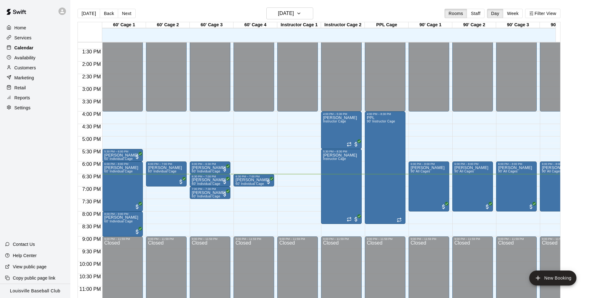
scroll to position [331, 0]
click at [36, 73] on div "Customers" at bounding box center [35, 67] width 60 height 9
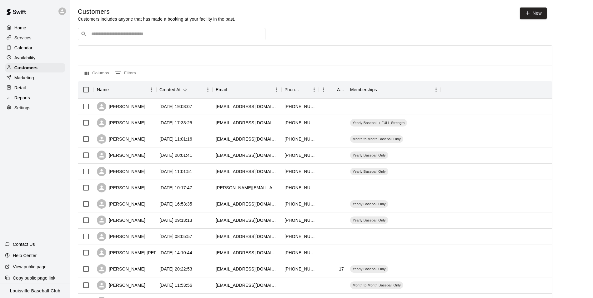
click at [198, 36] on input "Search customers by name or email" at bounding box center [175, 34] width 173 height 6
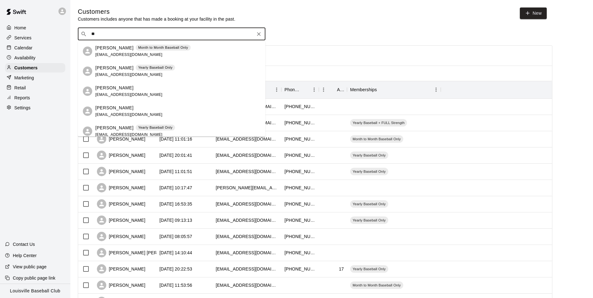
type input "*"
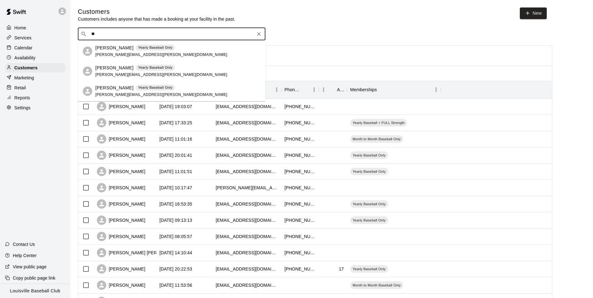
type input "*"
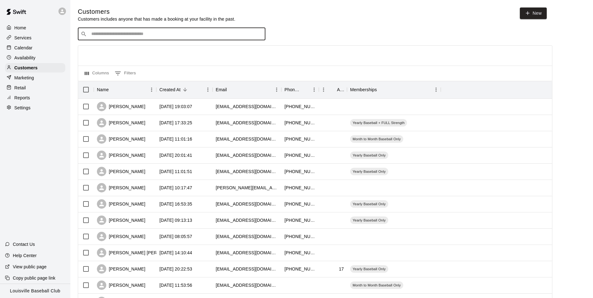
click at [31, 48] on p "Calendar" at bounding box center [23, 48] width 18 height 6
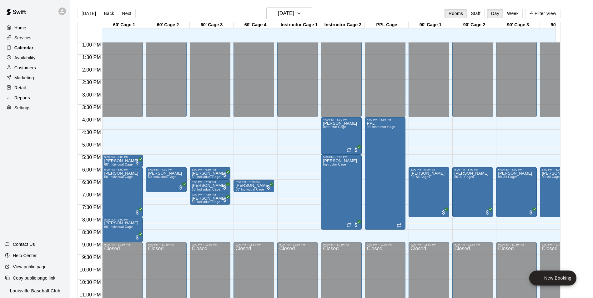
scroll to position [326, 0]
click at [27, 73] on div "Customers" at bounding box center [35, 67] width 60 height 9
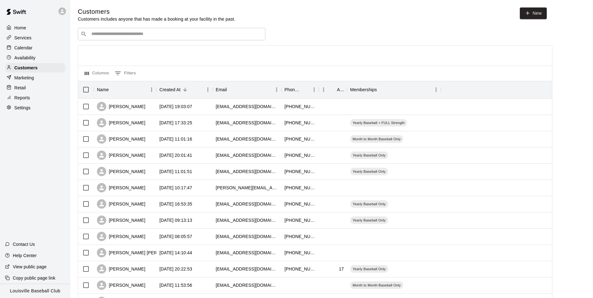
click at [23, 49] on p "Calendar" at bounding box center [23, 48] width 18 height 6
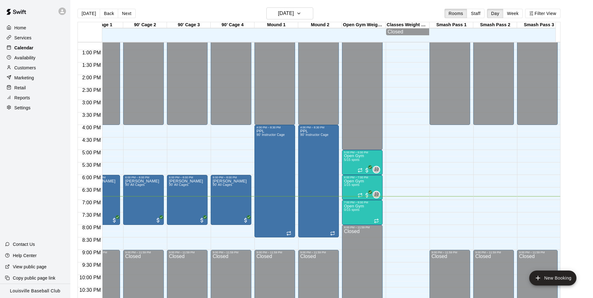
scroll to position [318, 433]
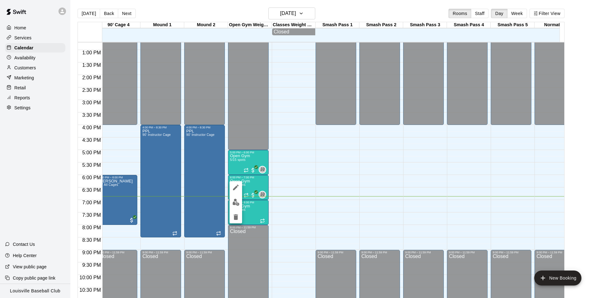
click at [236, 203] on img "edit" at bounding box center [235, 202] width 7 height 7
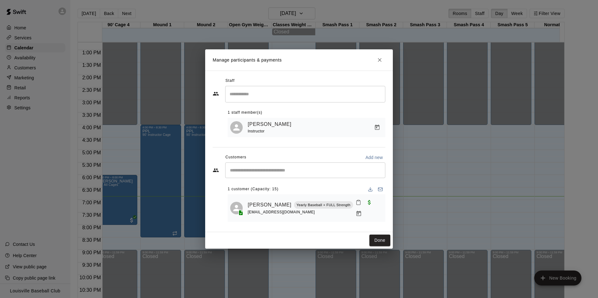
click at [246, 173] on input "Start typing to search customers..." at bounding box center [305, 170] width 154 height 6
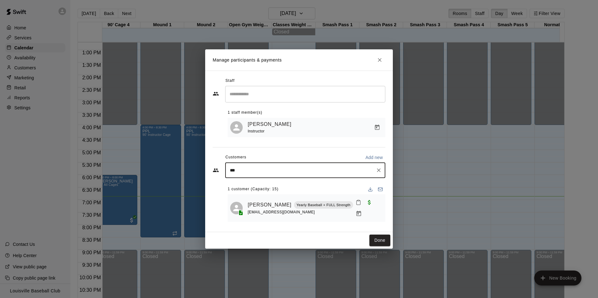
type input "****"
click at [303, 190] on span "Yearly Baseball Only" at bounding box center [302, 188] width 39 height 5
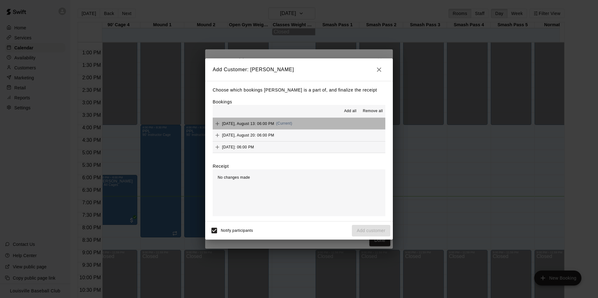
click at [308, 123] on button "Wednesday, August 13: 06:00 PM (Current)" at bounding box center [299, 124] width 173 height 12
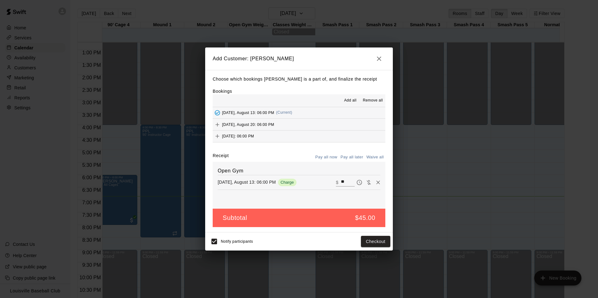
click at [341, 183] on input "**" at bounding box center [348, 182] width 14 height 8
type input "*"
click at [361, 246] on button "Add customer" at bounding box center [371, 242] width 38 height 12
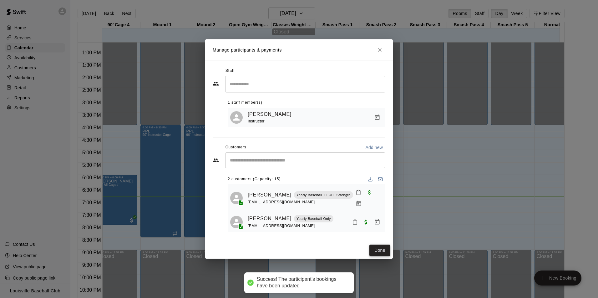
click at [381, 252] on button "Done" at bounding box center [379, 251] width 21 height 12
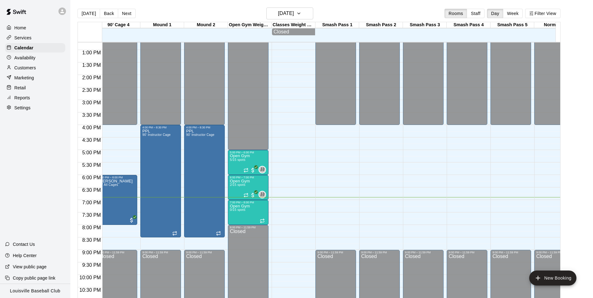
click at [22, 69] on p "Customers" at bounding box center [25, 68] width 22 height 6
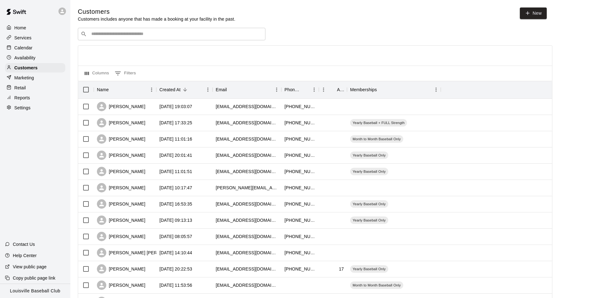
click at [97, 36] on input "Search customers by name or email" at bounding box center [175, 34] width 173 height 6
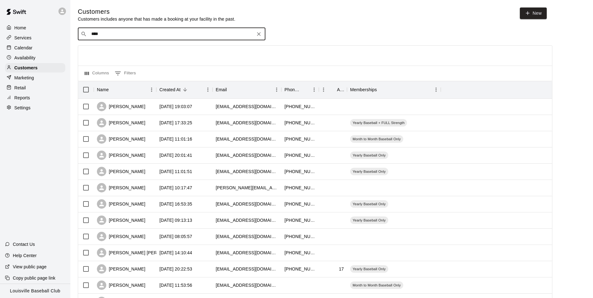
type input "*****"
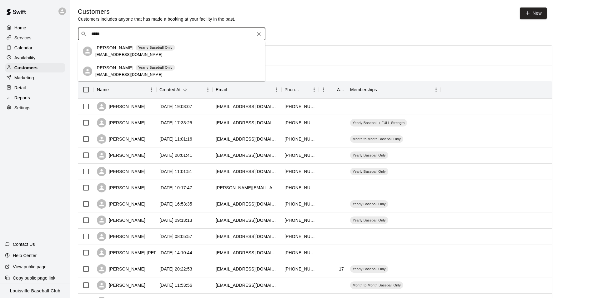
click at [162, 76] on div "Noah Sekulski Yearly Baseball Only sekulskiorg@yahoo.com" at bounding box center [135, 71] width 80 height 13
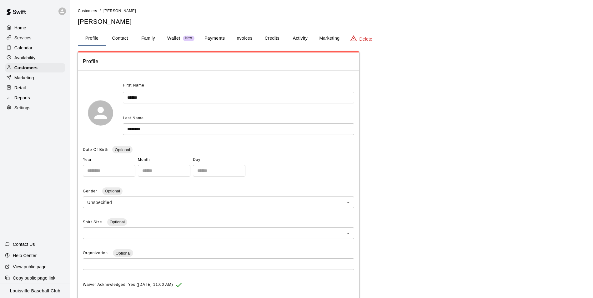
click at [280, 42] on button "Credits" at bounding box center [272, 38] width 28 height 15
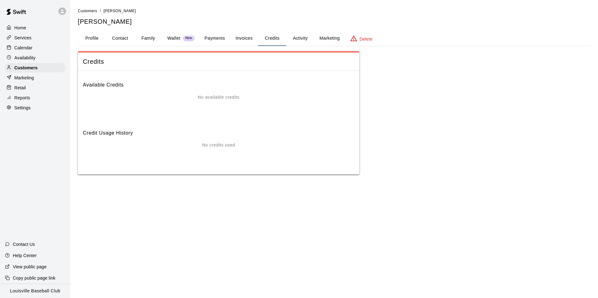
click at [46, 51] on div "Calendar" at bounding box center [35, 47] width 60 height 9
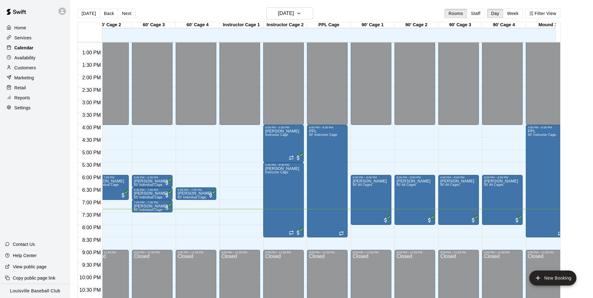
scroll to position [0, 55]
